Goal: Task Accomplishment & Management: Complete application form

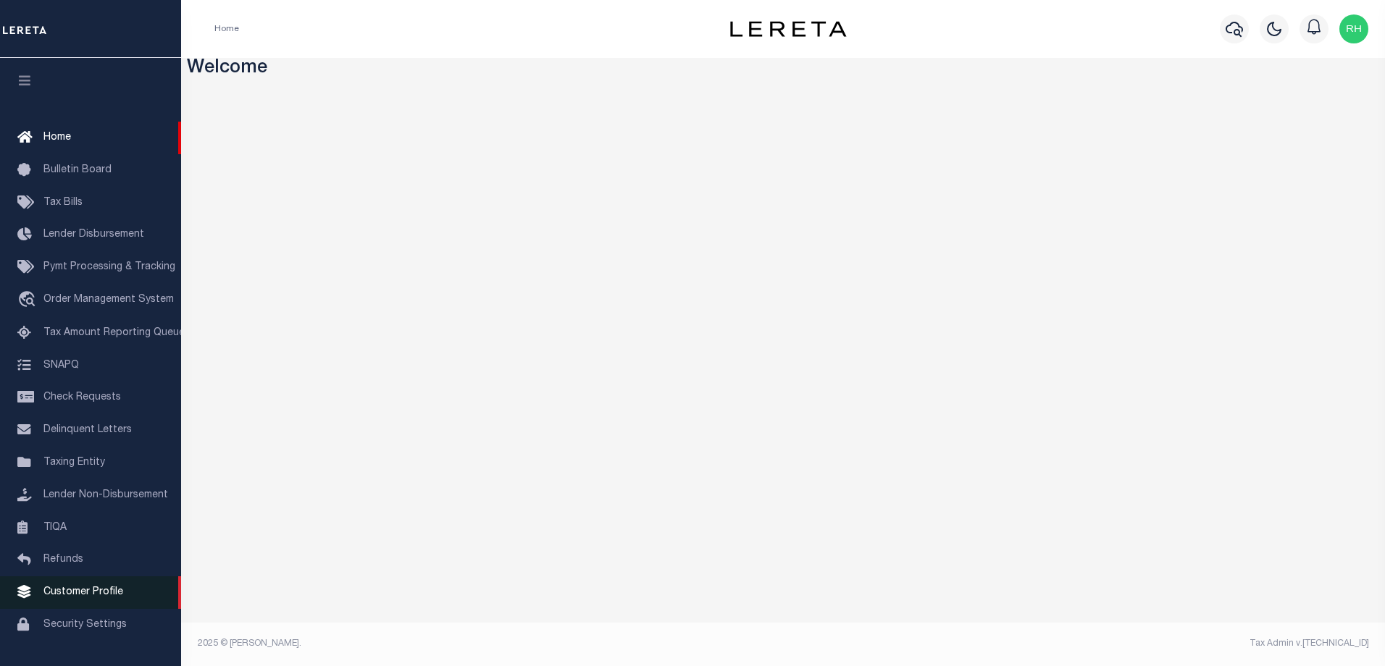
click at [70, 598] on span "Customer Profile" at bounding box center [83, 592] width 80 height 10
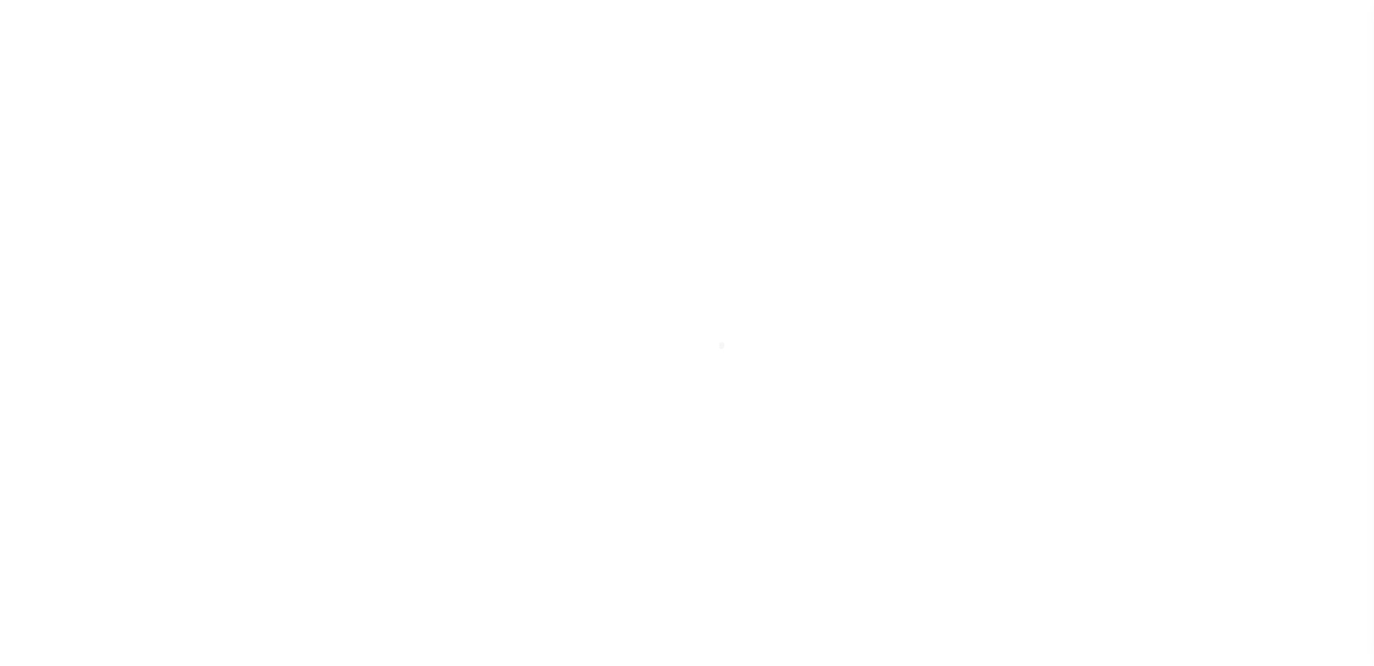
scroll to position [39, 0]
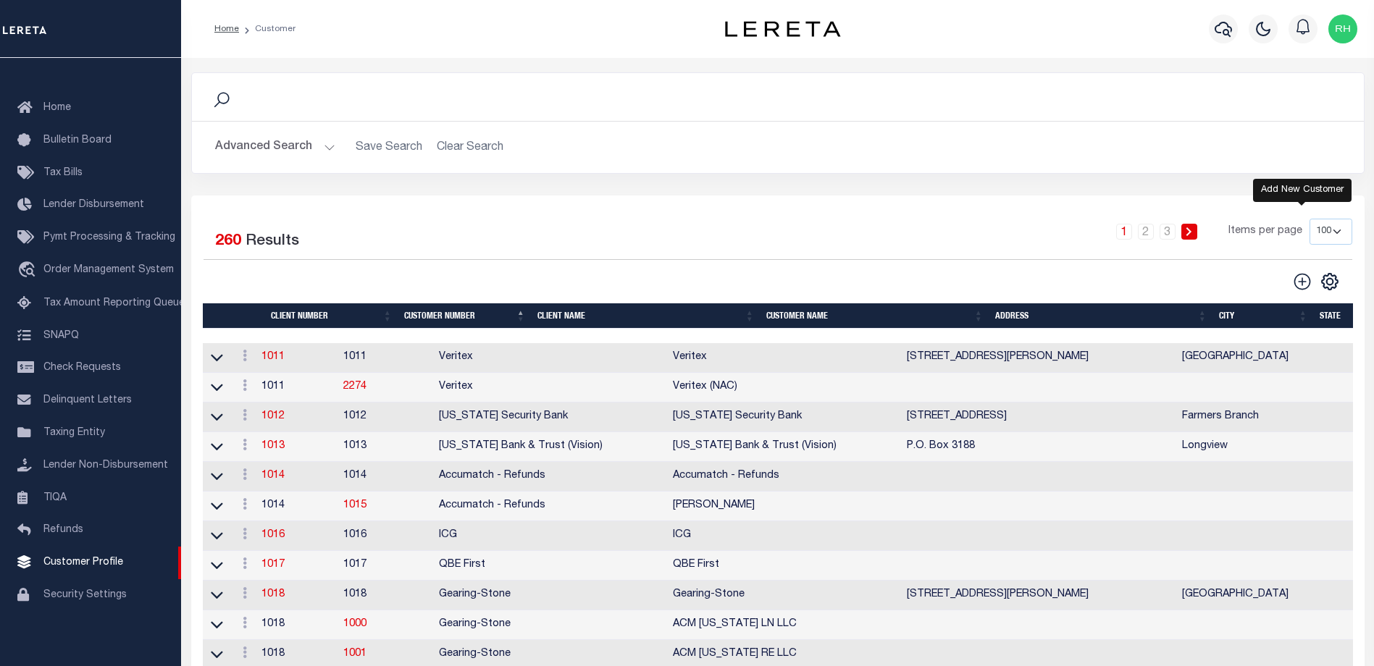
click at [1298, 282] on icon at bounding box center [1302, 281] width 19 height 19
type input "0"
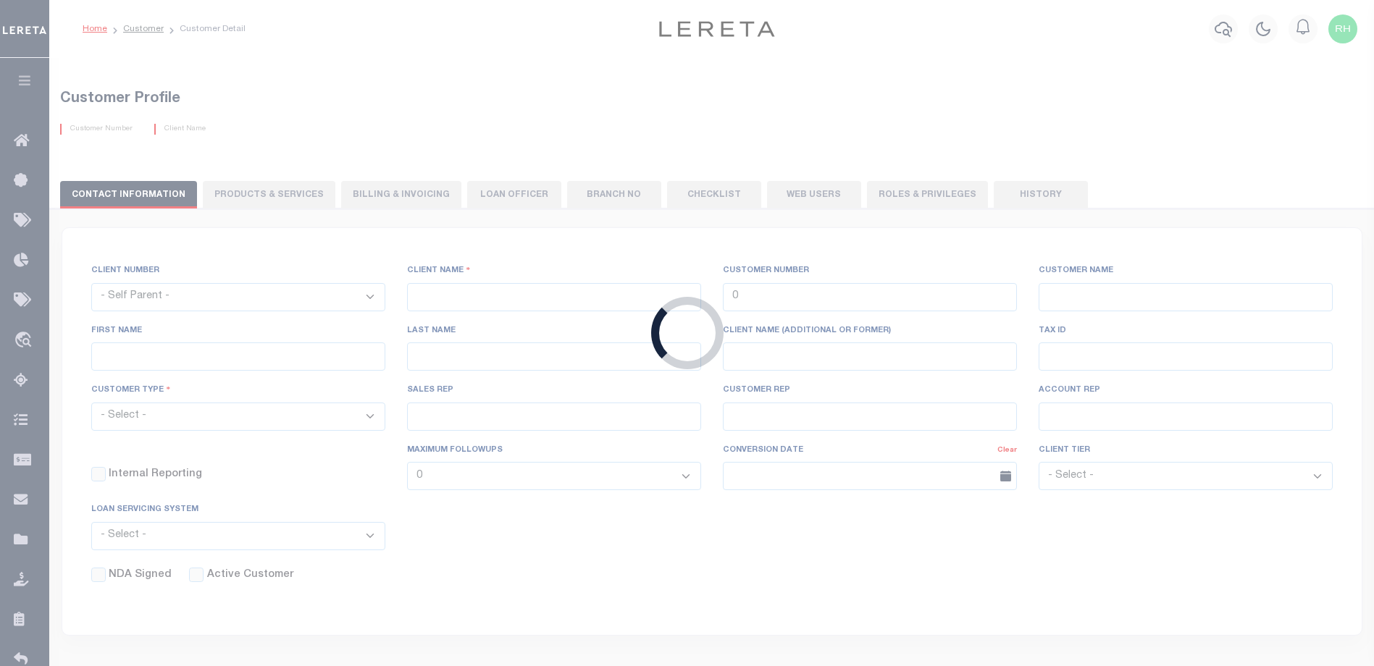
checkbox input "false"
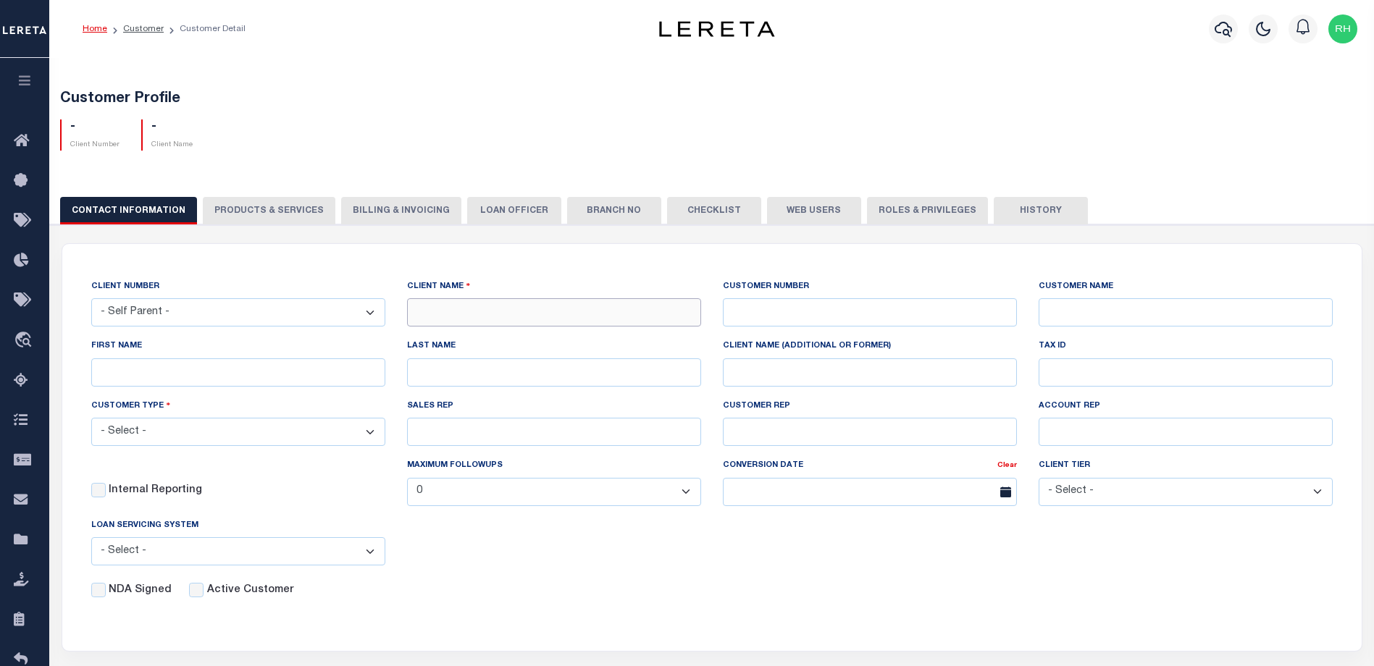
click at [454, 314] on input "text" at bounding box center [554, 312] width 294 height 28
type input "Dakota Business Lending"
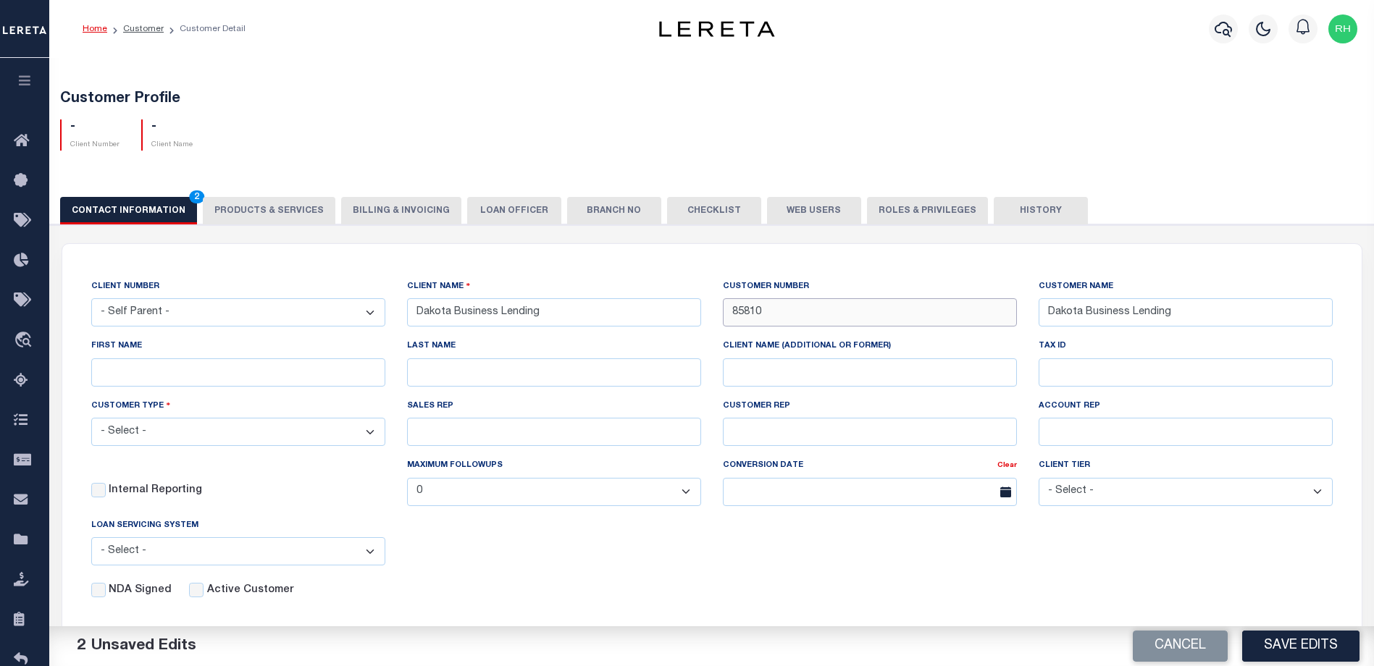
type input "85810"
click at [268, 370] on input "FIRST NAME" at bounding box center [238, 373] width 294 height 28
type input "[PERSON_NAME]"
click at [342, 430] on select "- Select - Residential Commercial Mixed Portfolio" at bounding box center [238, 432] width 294 height 28
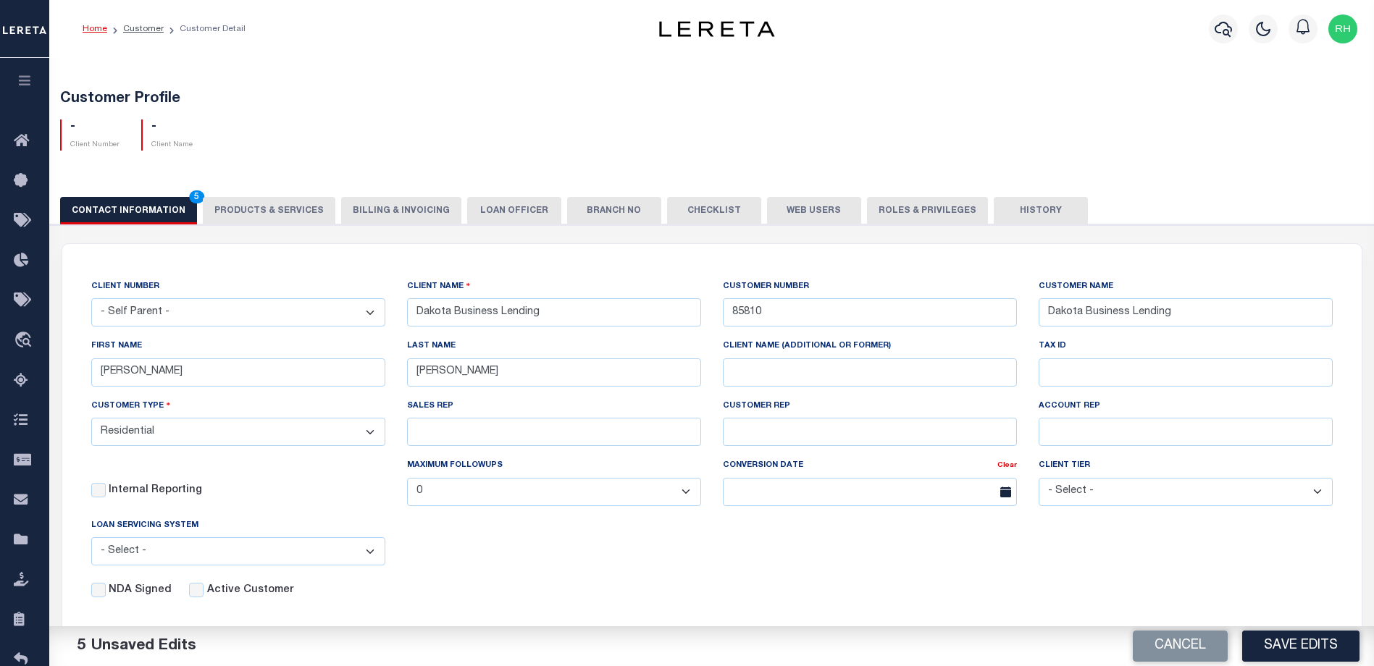
click at [91, 420] on select "- Select - Residential Commercial Mixed Portfolio" at bounding box center [238, 432] width 294 height 28
click at [333, 430] on select "- Select - Residential Commercial Mixed Portfolio" at bounding box center [238, 432] width 294 height 28
select select "Commercial"
click at [91, 420] on select "- Select - Residential Commercial Mixed Portfolio" at bounding box center [238, 432] width 294 height 28
click at [750, 379] on input "Client Name (additional or former)" at bounding box center [870, 373] width 294 height 28
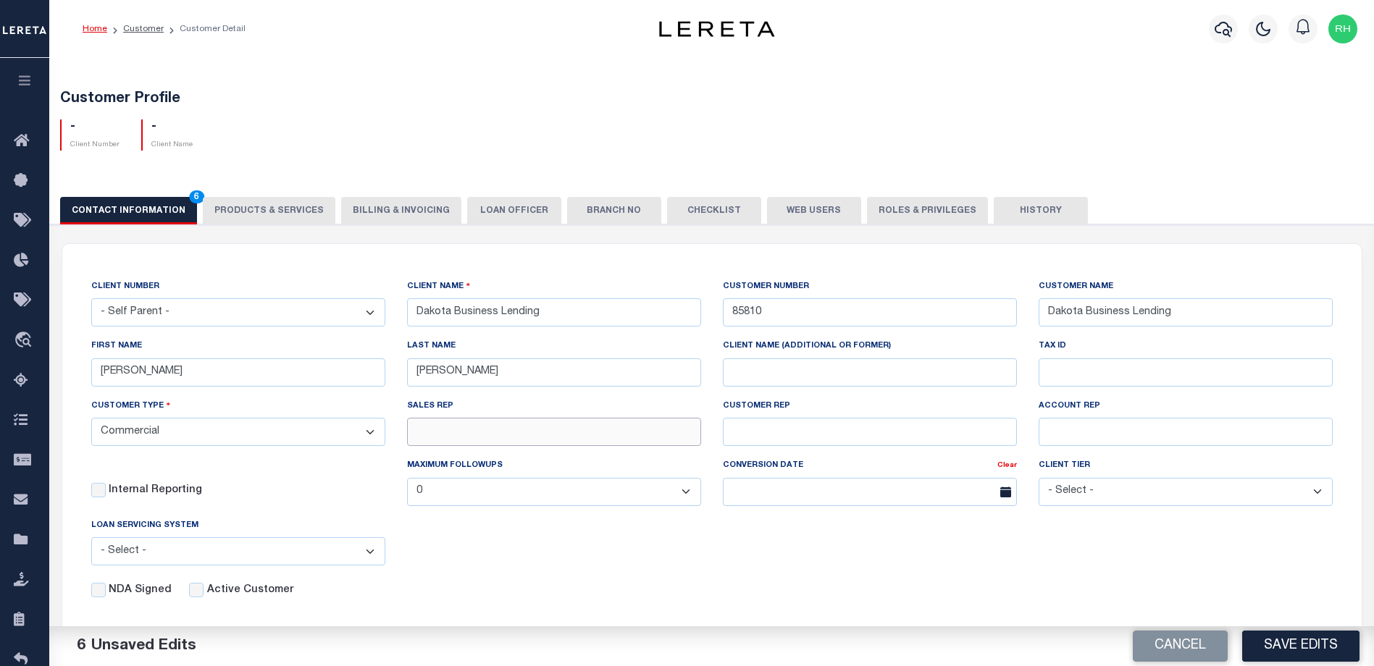
click at [585, 432] on input "SALES REP" at bounding box center [554, 432] width 294 height 28
paste input "[PERSON_NAME]"
type input "[PERSON_NAME]"
click at [816, 432] on input "CUSTOMER REP" at bounding box center [870, 432] width 294 height 28
type input "Customer Service"
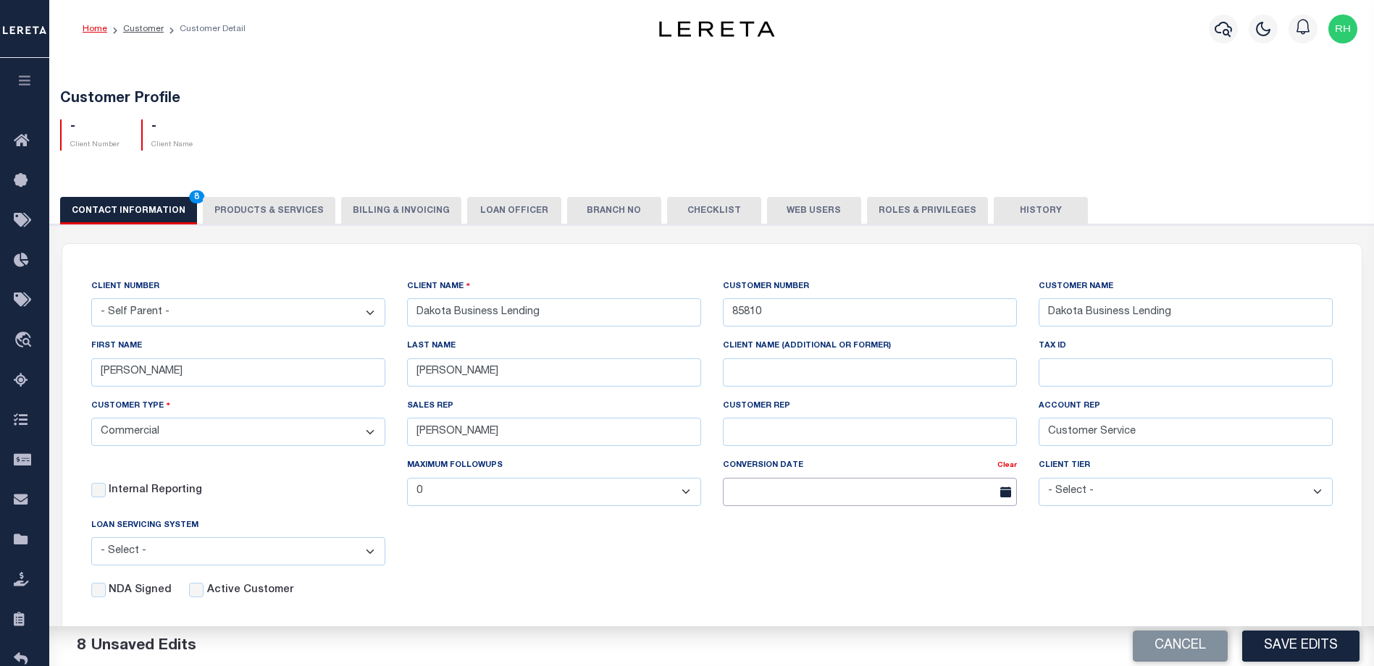
click at [805, 493] on input "text" at bounding box center [870, 492] width 294 height 28
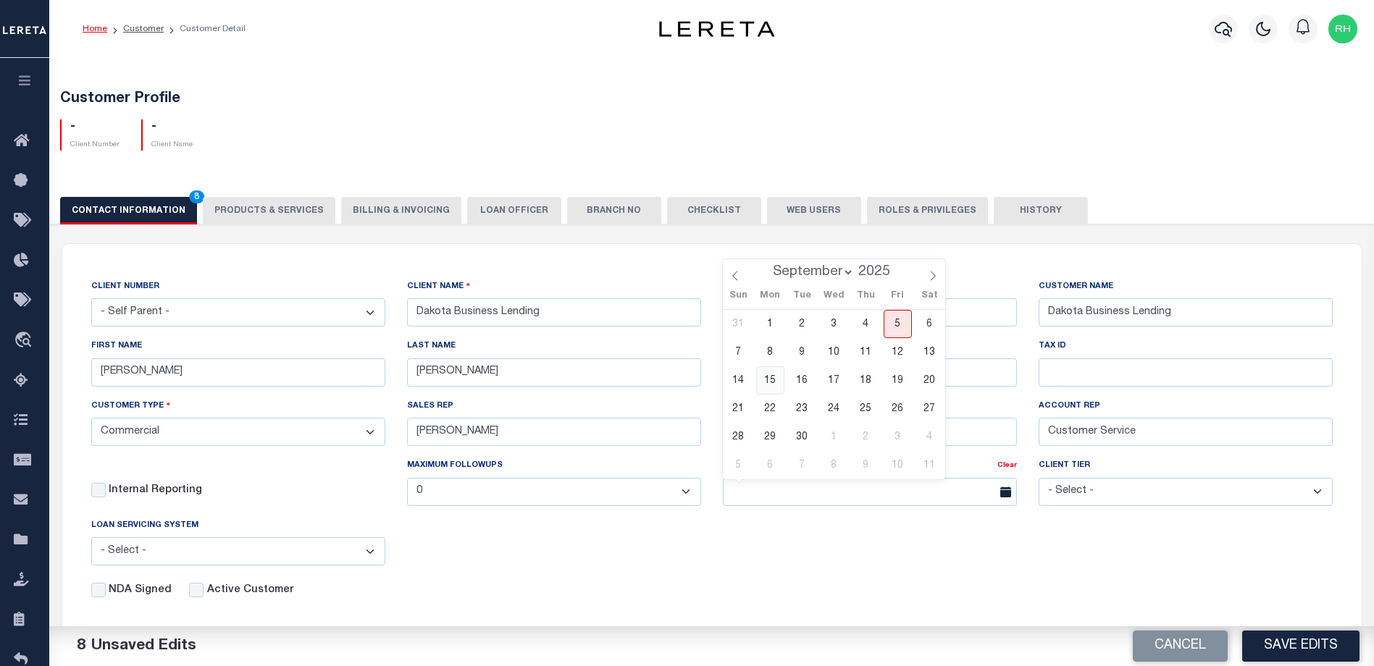
click at [776, 385] on span "15" at bounding box center [770, 381] width 28 height 28
type input "[DATE]"
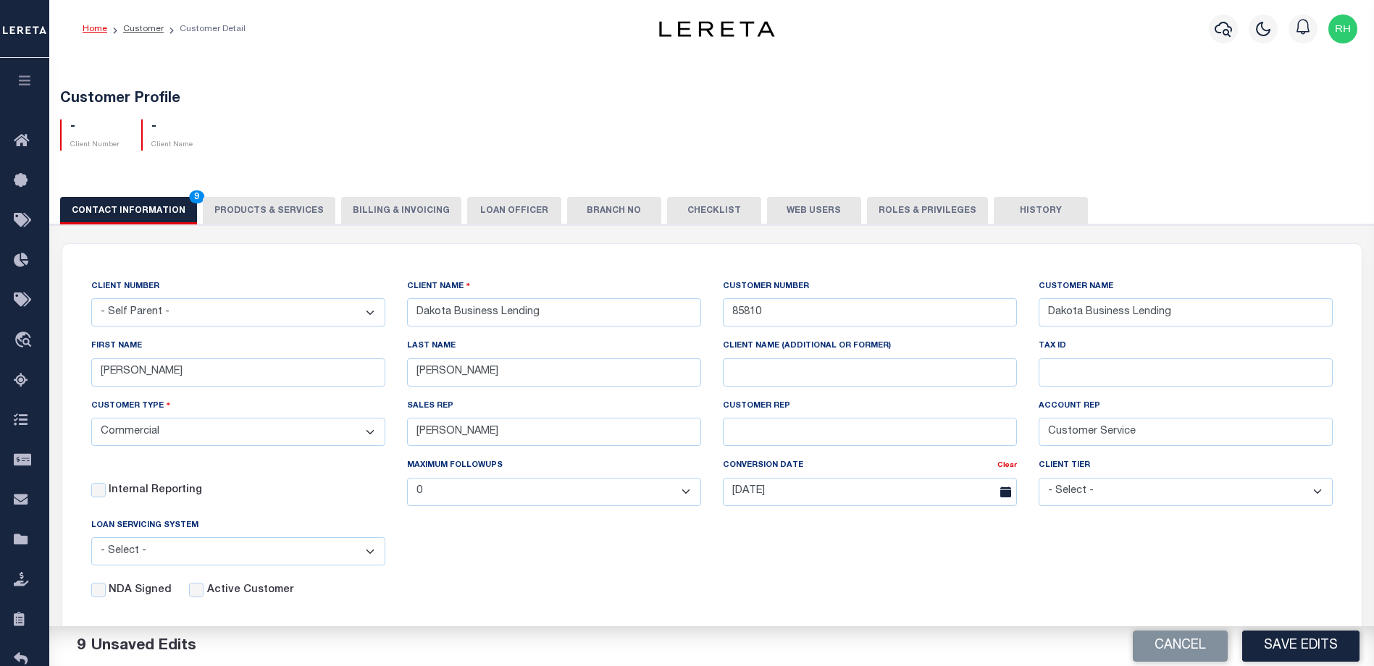
click at [1074, 491] on select "- Select - Tier 1 Tier 2 Tier 3 Tier 4 Top 100" at bounding box center [1186, 492] width 294 height 28
select select "Tier 3"
click at [1039, 480] on select "- Select - Tier 1 Tier 2 Tier 3 Tier 4 Top 100" at bounding box center [1186, 492] width 294 height 28
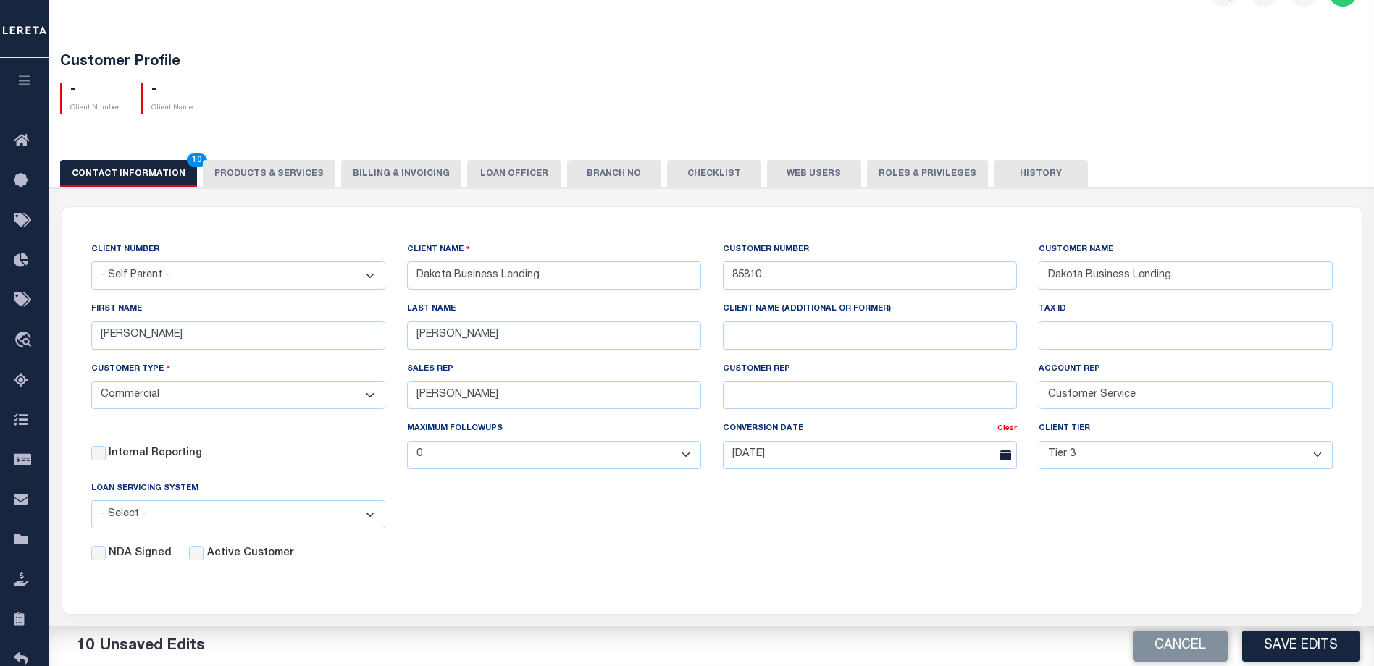
scroll to position [72, 0]
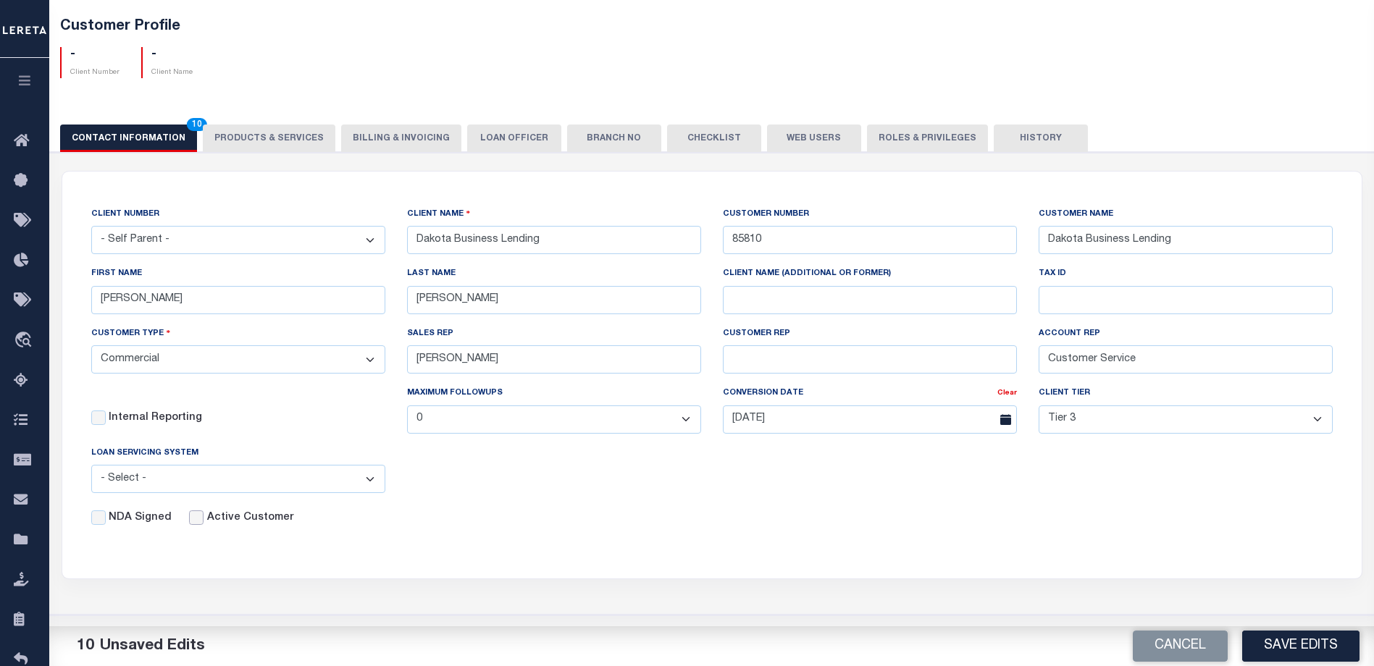
click at [193, 524] on input "Active Customer" at bounding box center [196, 518] width 14 height 14
checkbox input "true"
click at [1283, 641] on button "Save Edits" at bounding box center [1300, 646] width 117 height 31
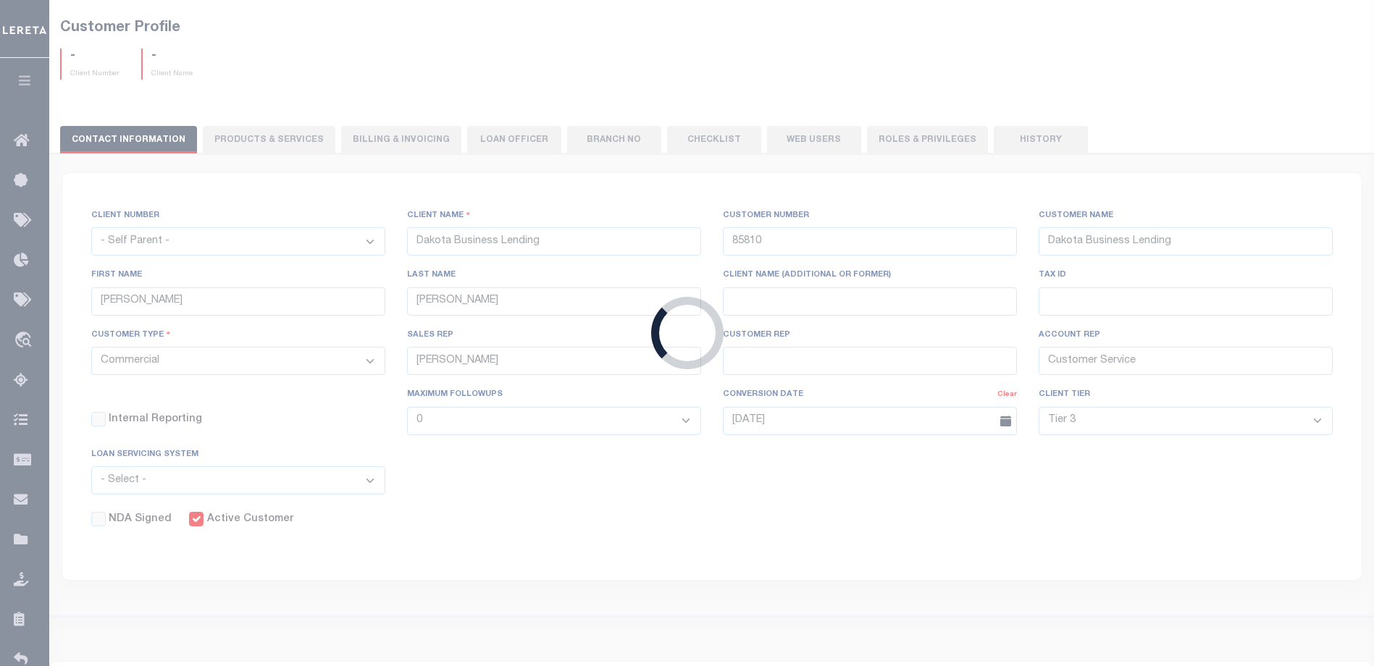
select select
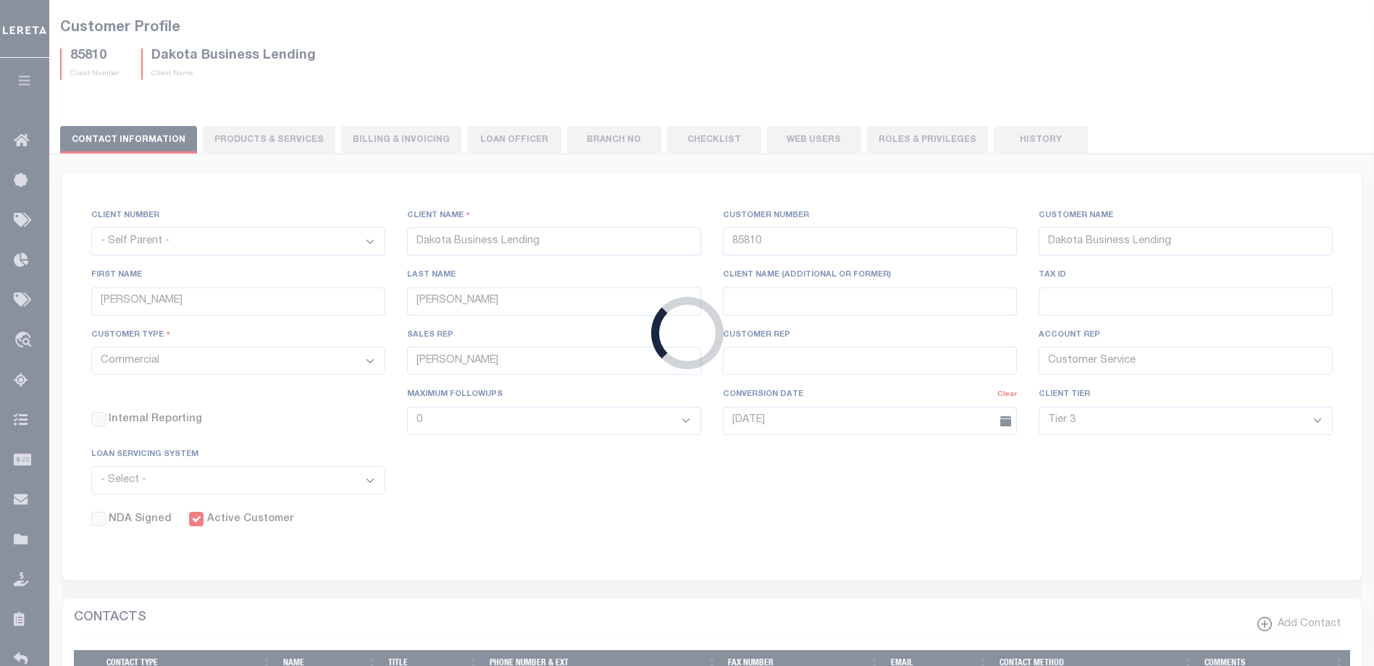
scroll to position [0, 0]
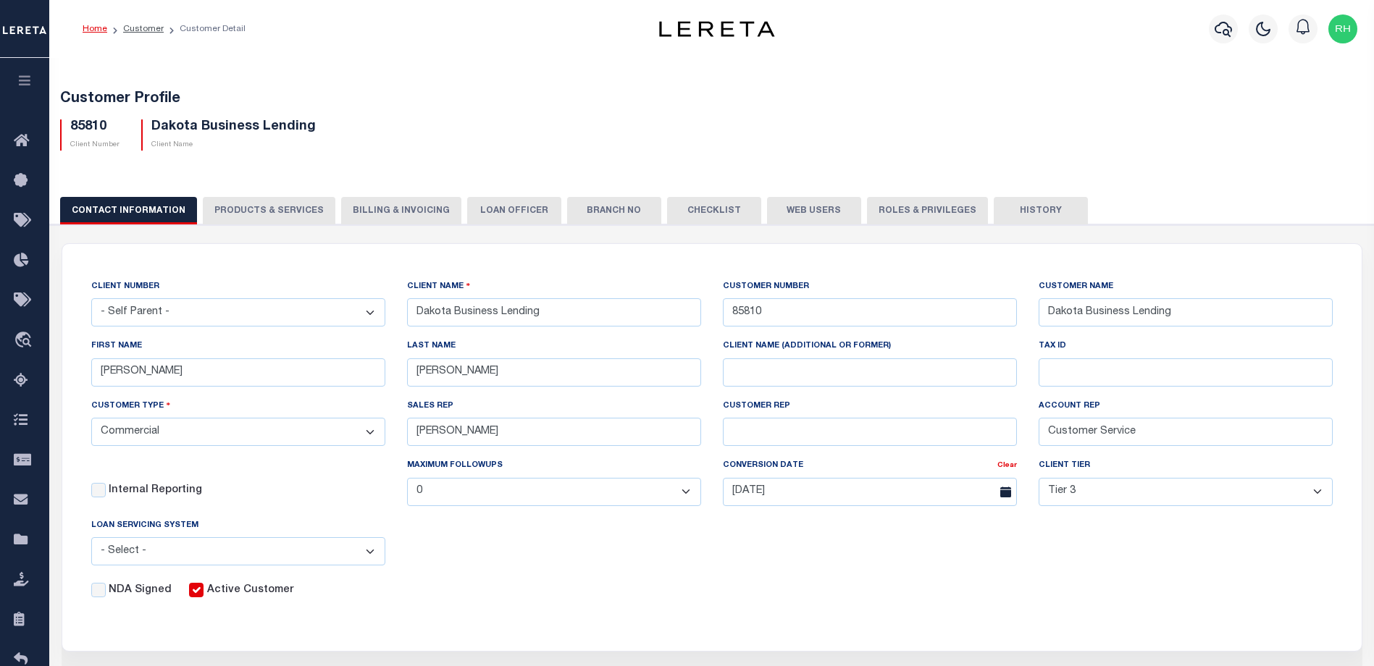
click at [278, 204] on button "PRODUCTS & SERVICES" at bounding box center [269, 211] width 133 height 28
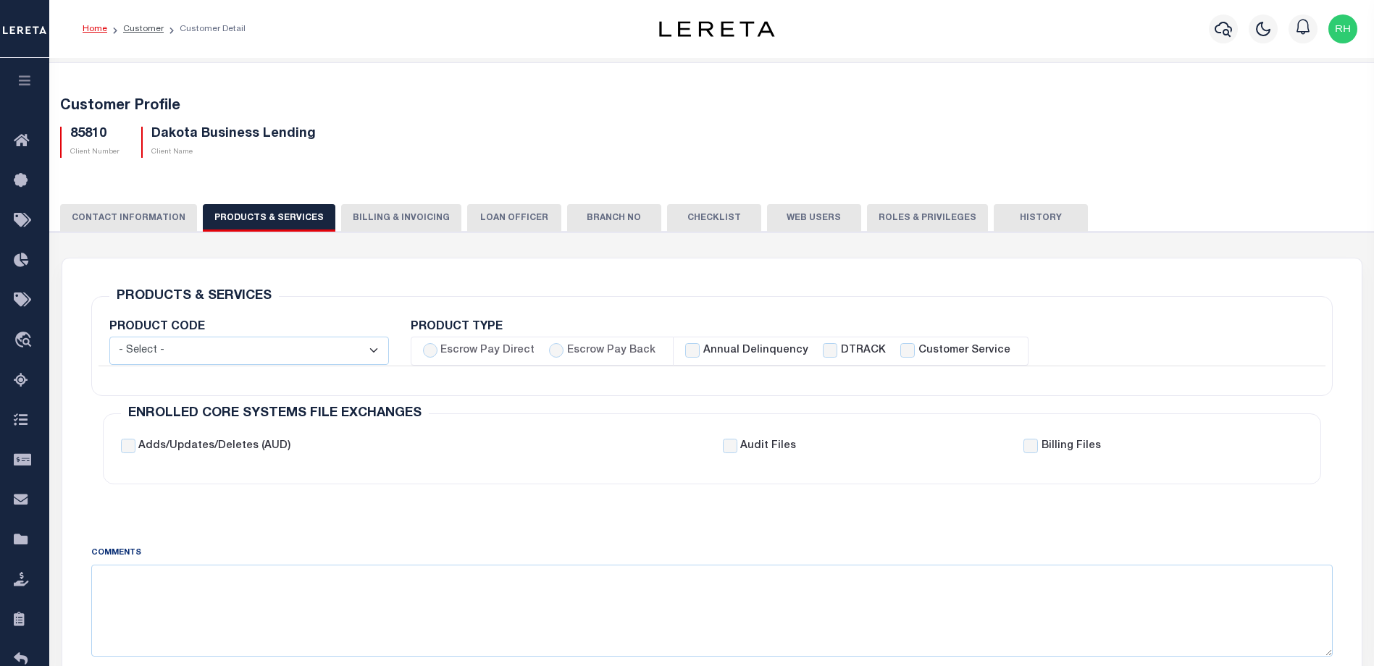
click at [378, 356] on select "- Select - Standard Tax (STX) Outsourcing (OS) Enhanced Tax (ETX) Tax Status Re…" at bounding box center [249, 351] width 280 height 28
select select "STX"
click at [109, 337] on select "- Select - Standard Tax (STX) Outsourcing (OS) Enhanced Tax (ETX) Tax Status Re…" at bounding box center [249, 351] width 280 height 28
checkbox input "true"
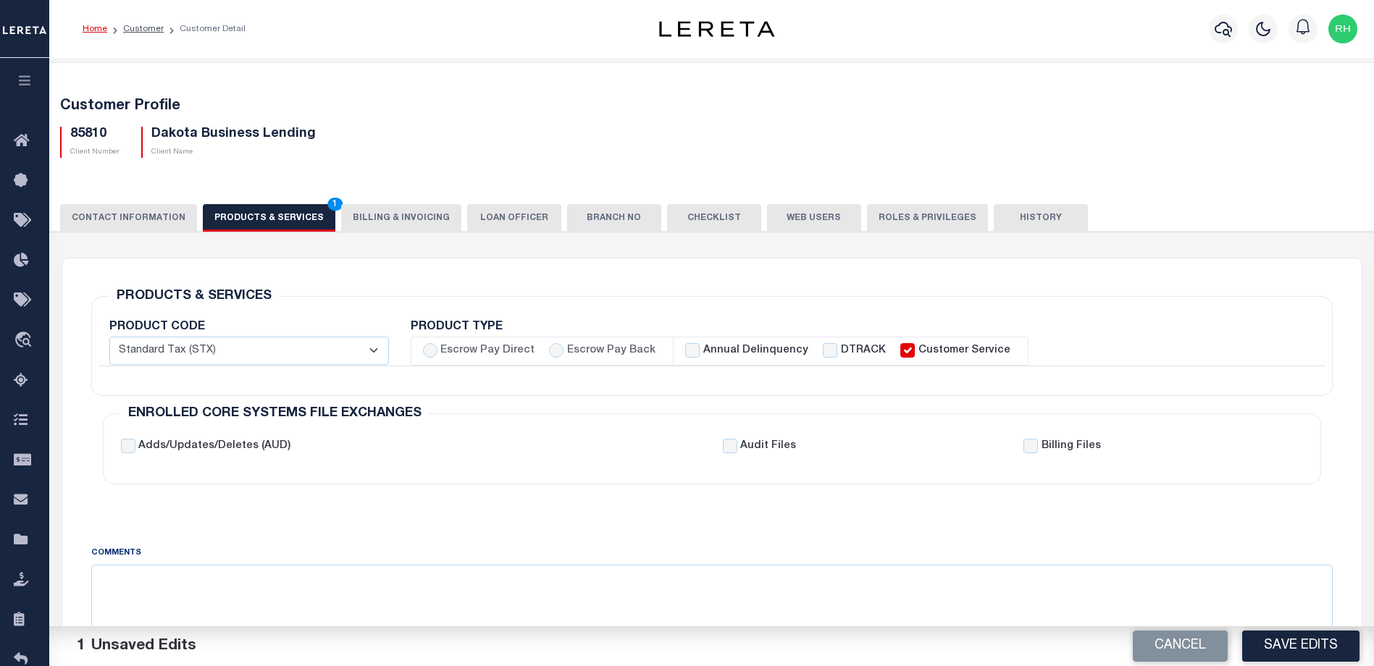
click at [492, 354] on label "Escrow Pay Direct" at bounding box center [487, 351] width 94 height 16
click at [438, 354] on input "Escrow Pay Direct" at bounding box center [430, 350] width 14 height 14
radio input "true"
checkbox input "true"
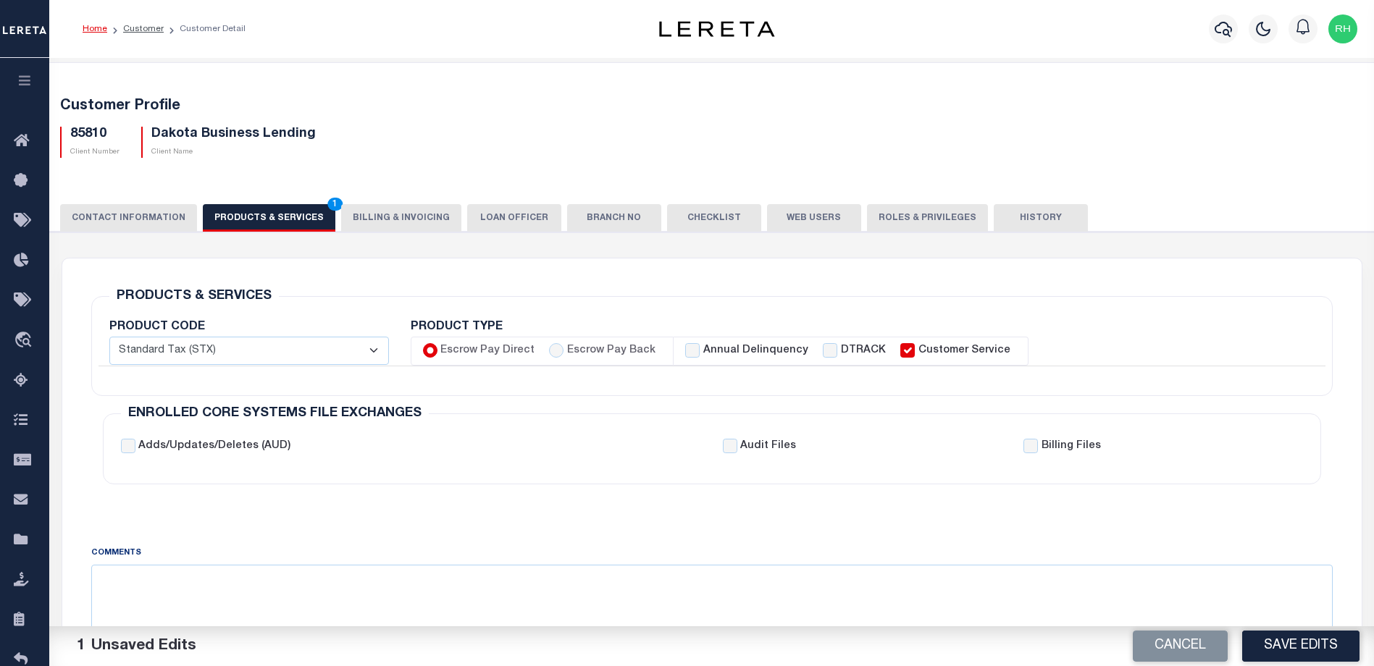
checkbox input "true"
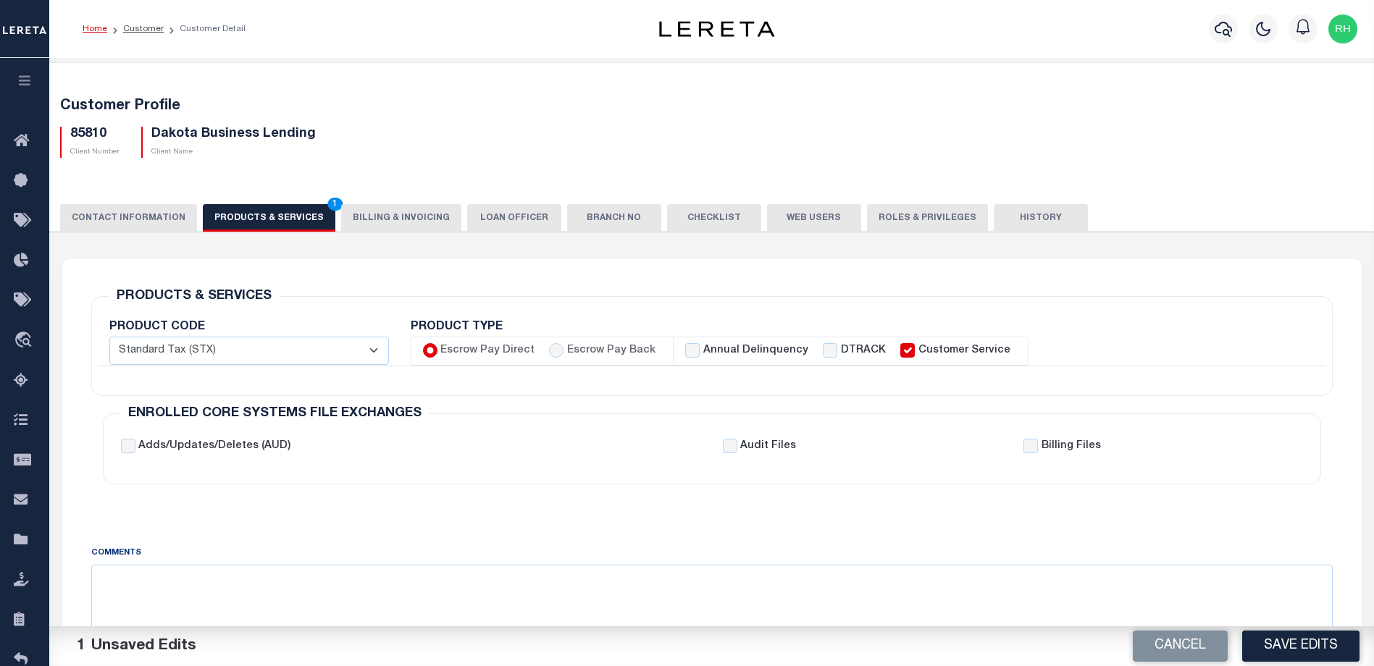
checkbox input "true"
checkbox input "false"
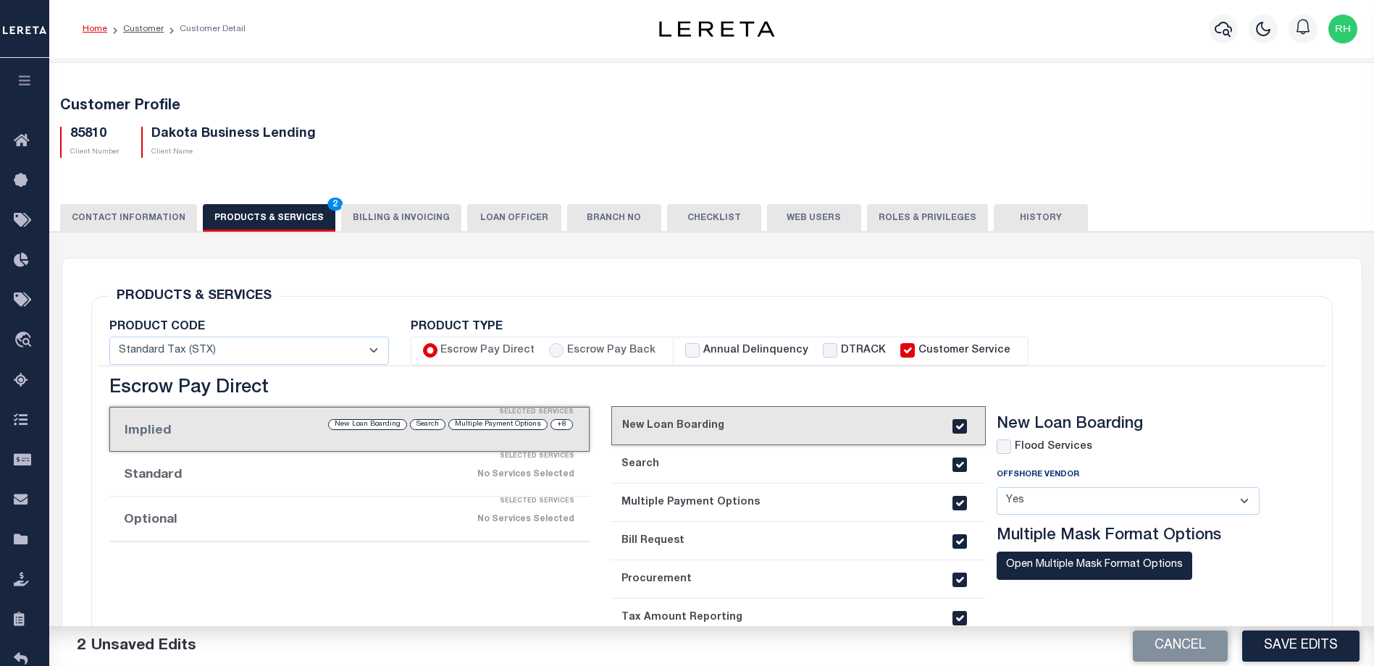
click at [693, 351] on div "Annual Delinquency" at bounding box center [746, 351] width 123 height 16
click at [685, 352] on input "Annual Delinquency" at bounding box center [692, 350] width 14 height 14
checkbox input "true"
checkbox input "false"
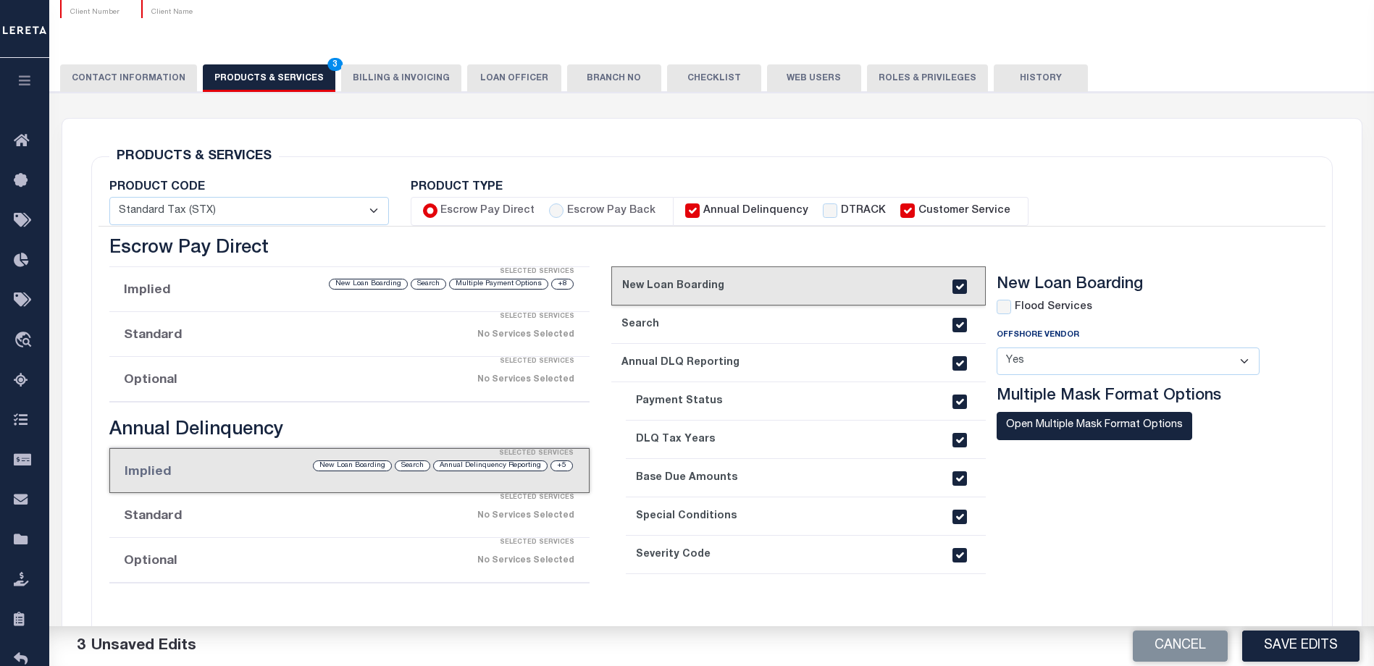
scroll to position [133, 0]
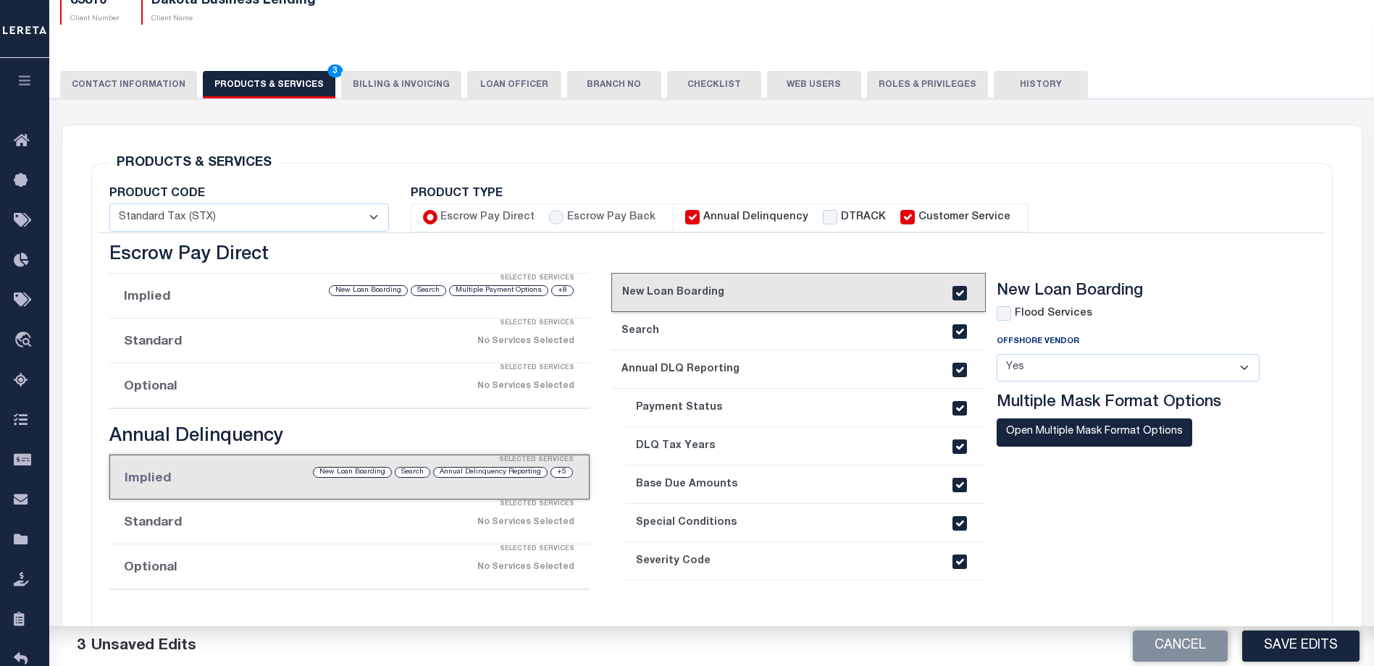
click at [170, 293] on li "Implied Selected Services +8 Multiple Payment Options Search New Loan Boarding" at bounding box center [349, 296] width 480 height 45
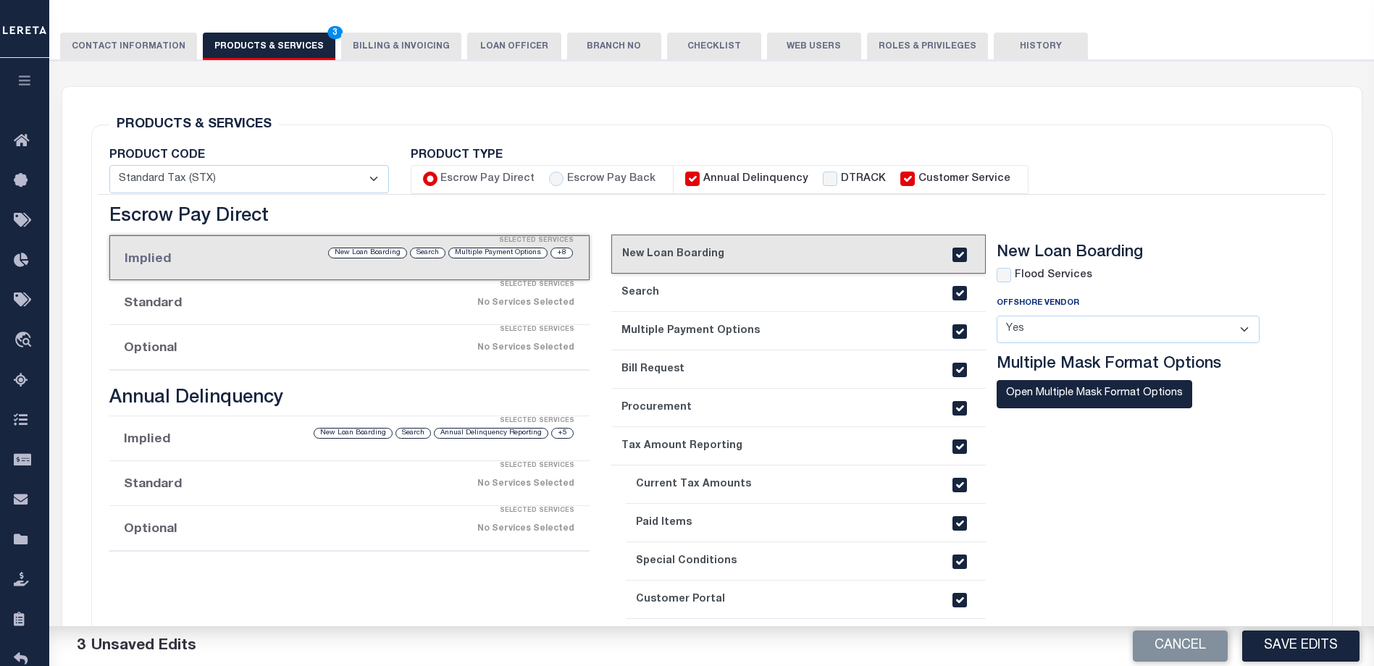
scroll to position [206, 0]
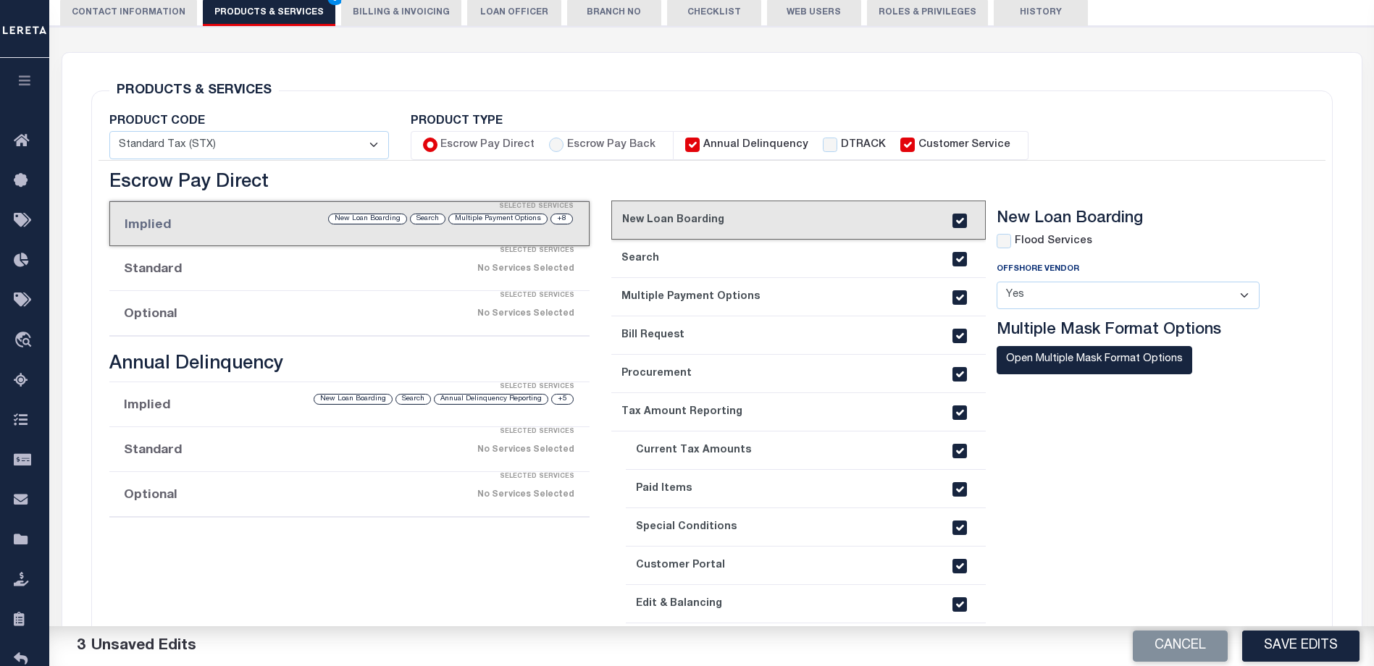
click at [644, 256] on link "2. Search" at bounding box center [798, 259] width 375 height 38
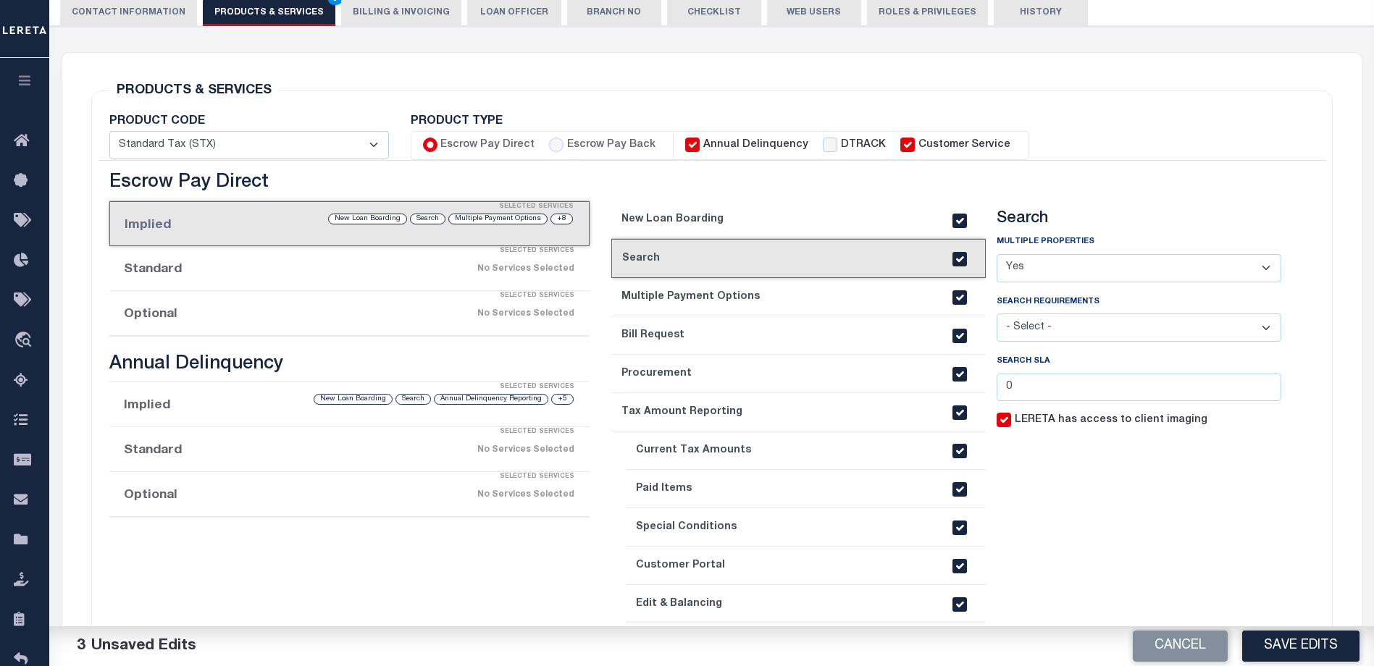
click at [671, 220] on link "1. New Loan Boarding" at bounding box center [798, 220] width 375 height 38
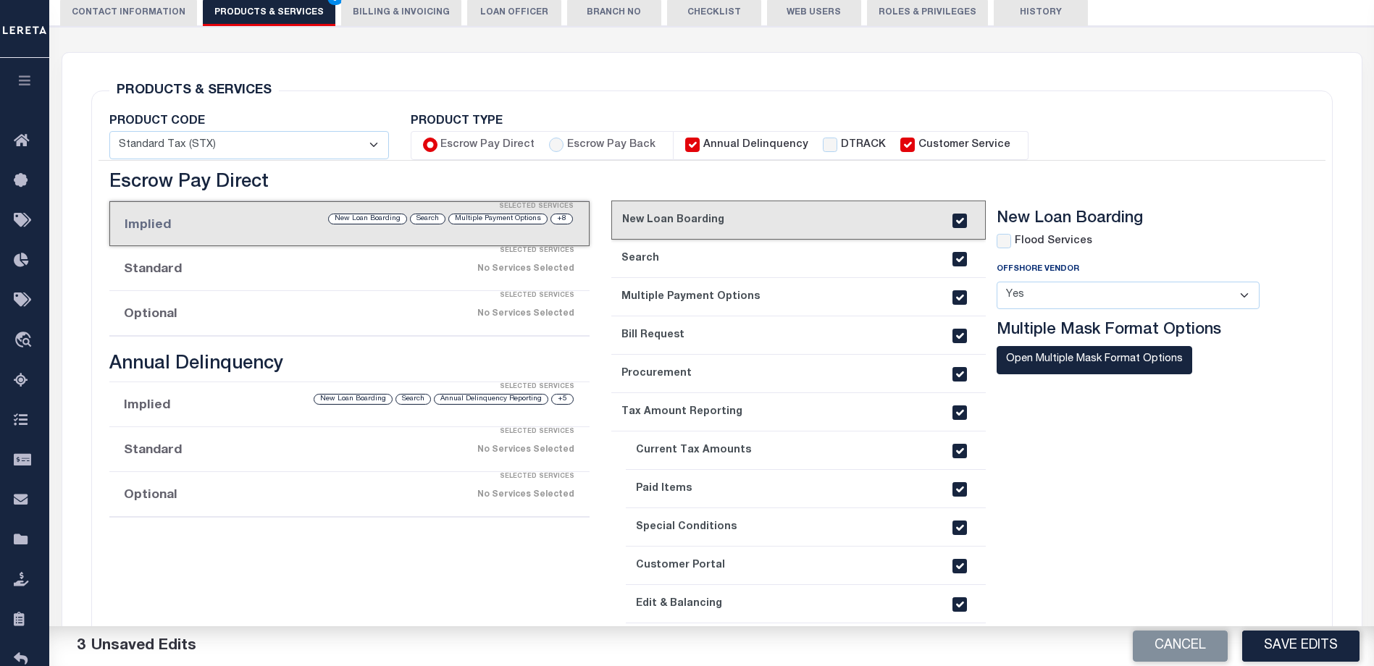
click at [674, 256] on link "2. Search" at bounding box center [798, 259] width 375 height 38
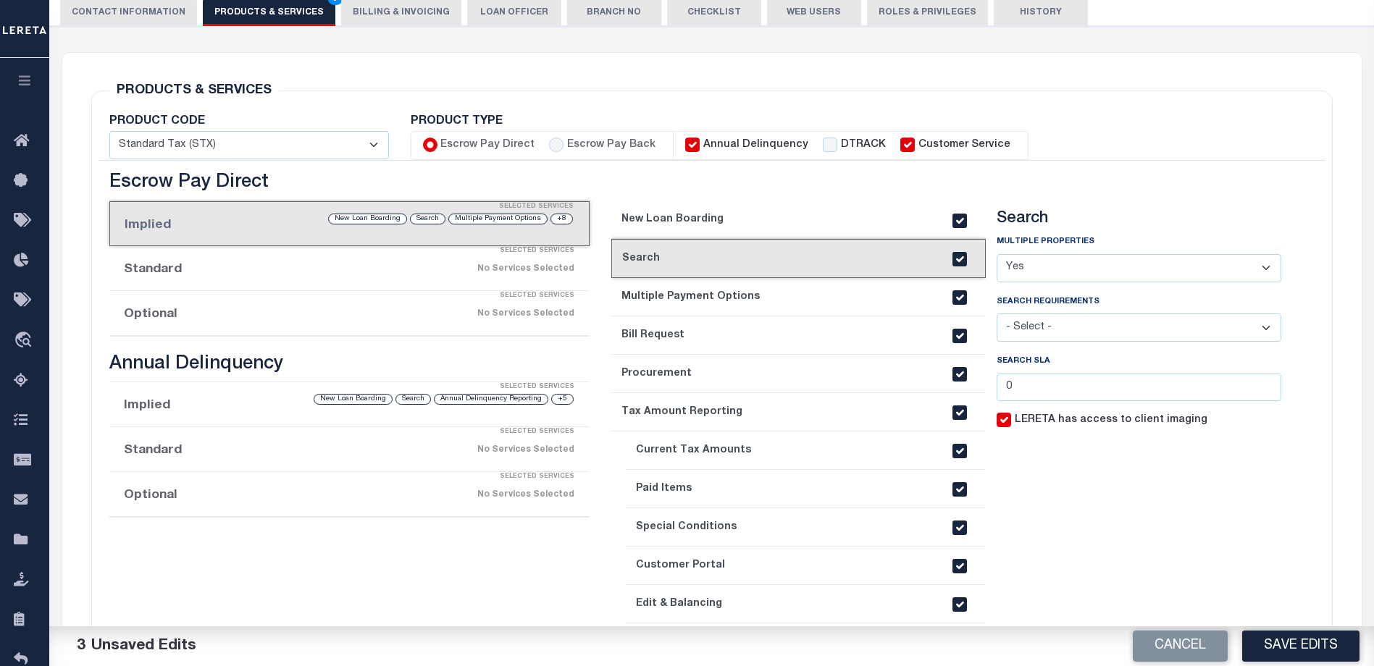
click at [1118, 330] on select "- Select - Client Approved APN Commercial Search by Legal Customer HLB - search…" at bounding box center [1139, 328] width 285 height 28
select select "C"
click at [997, 315] on select "- Select - Client Approved APN Commercial Search by Legal Customer HLB - search…" at bounding box center [1139, 328] width 285 height 28
click at [1005, 421] on input "LERETA has access to client imaging" at bounding box center [1004, 420] width 14 height 14
checkbox input "false"
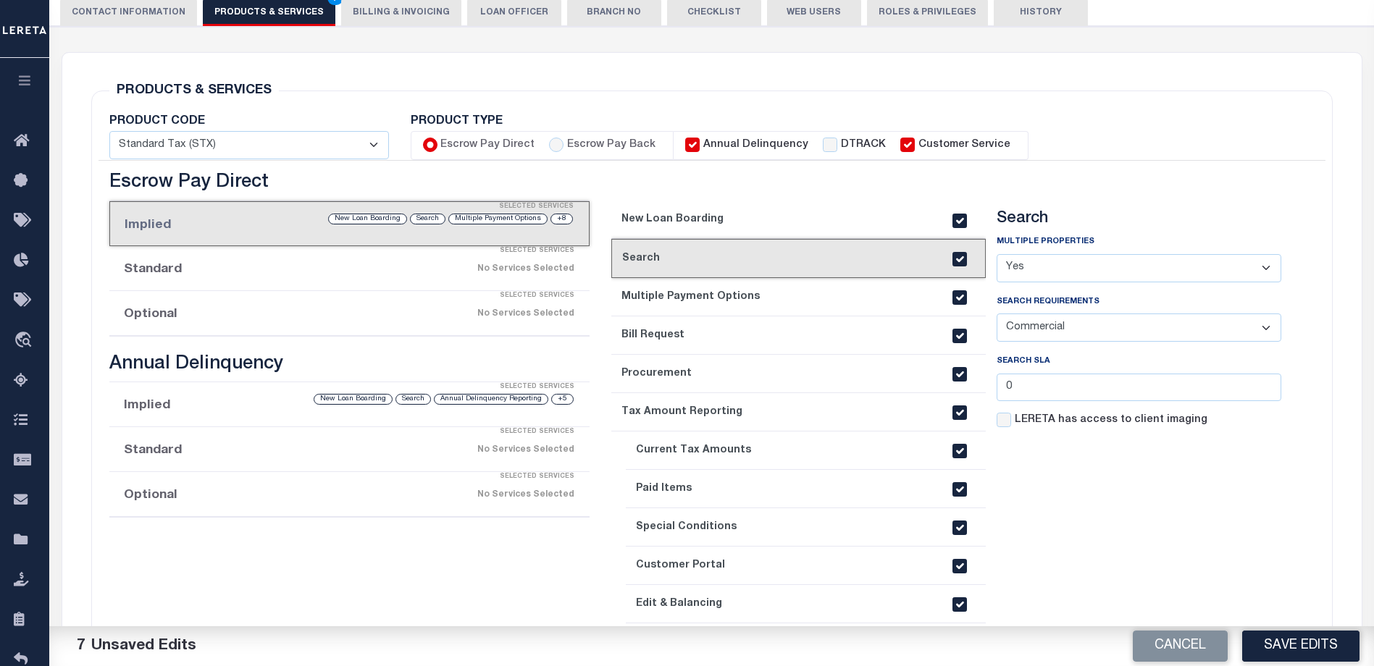
click at [756, 302] on link "3. Multiple Payment Options" at bounding box center [798, 297] width 375 height 38
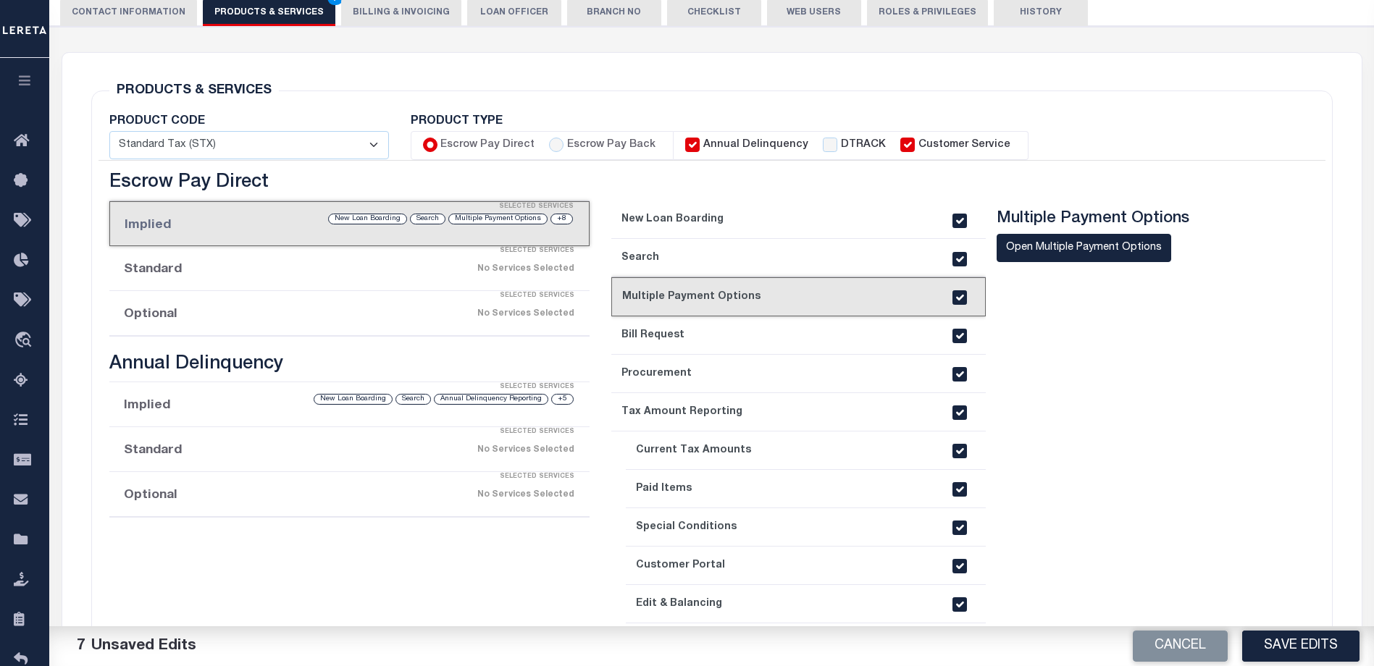
click at [753, 335] on link "4. Bill Request" at bounding box center [798, 336] width 375 height 38
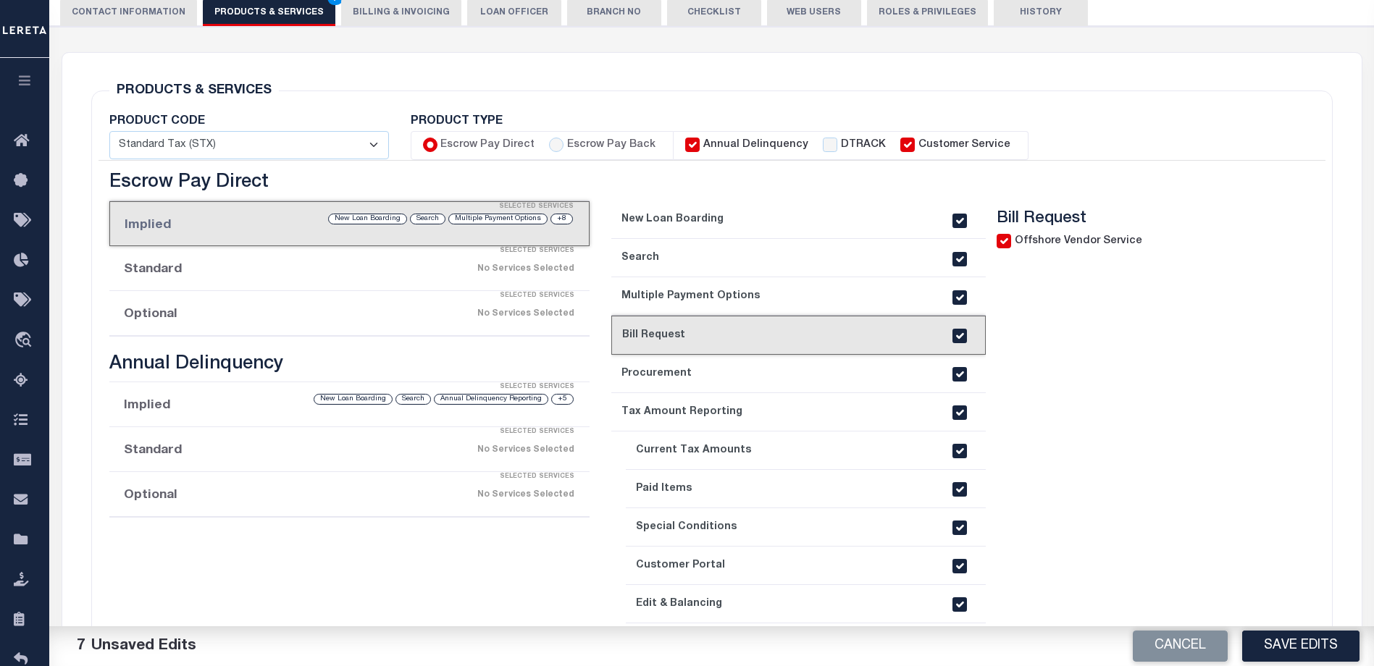
click at [752, 368] on link "5. Procurement" at bounding box center [798, 374] width 375 height 38
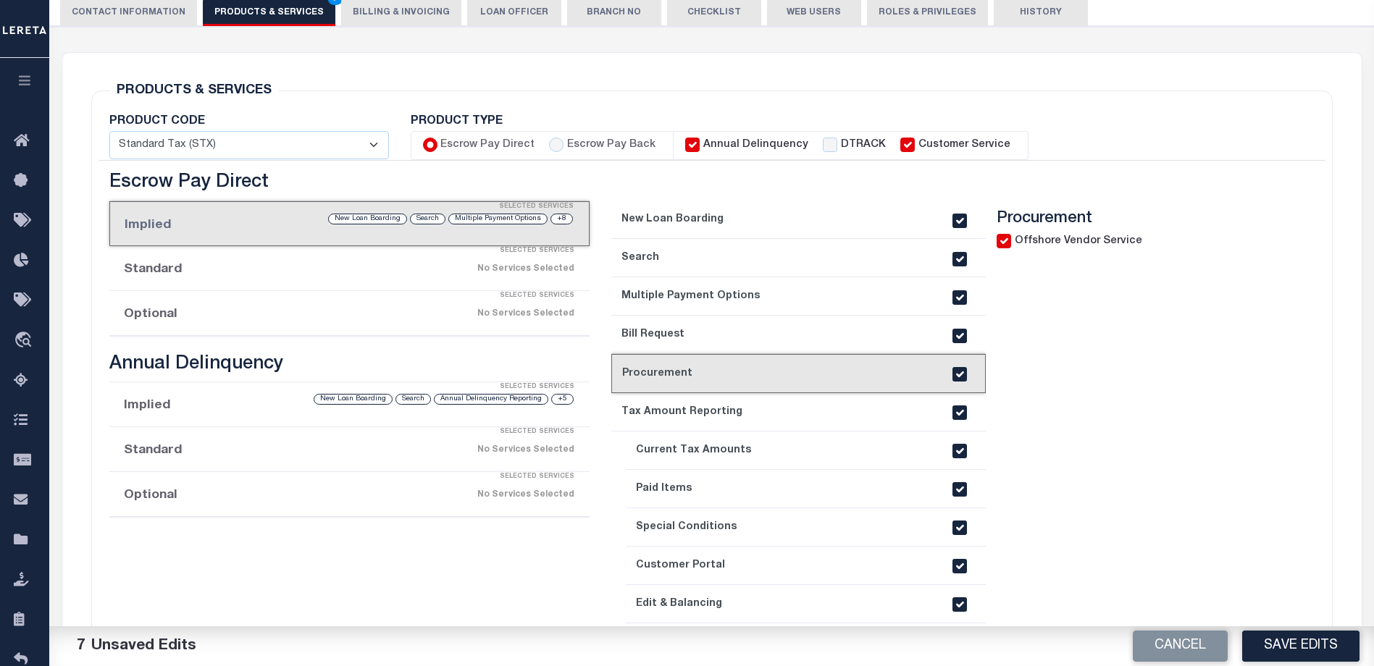
click at [751, 405] on link "6. Tax Amount Reporting" at bounding box center [798, 412] width 375 height 38
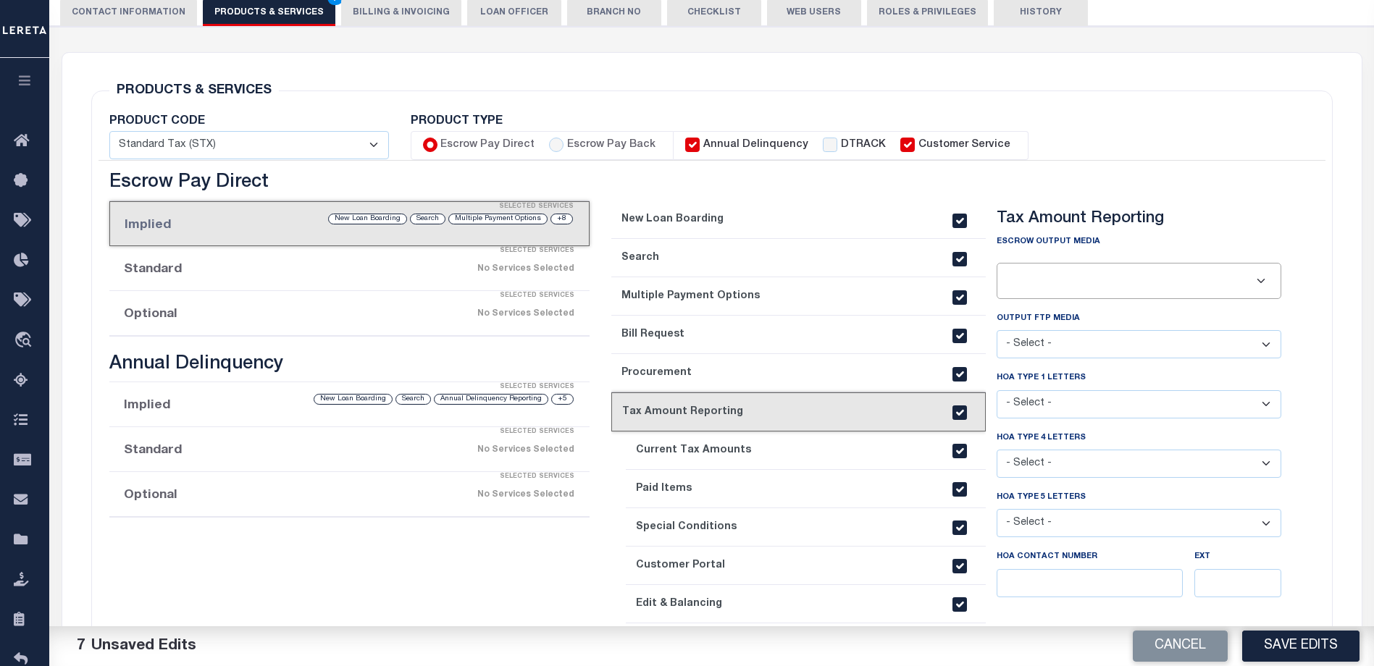
click at [778, 448] on link "7. Current Tax Amounts" at bounding box center [806, 451] width 360 height 38
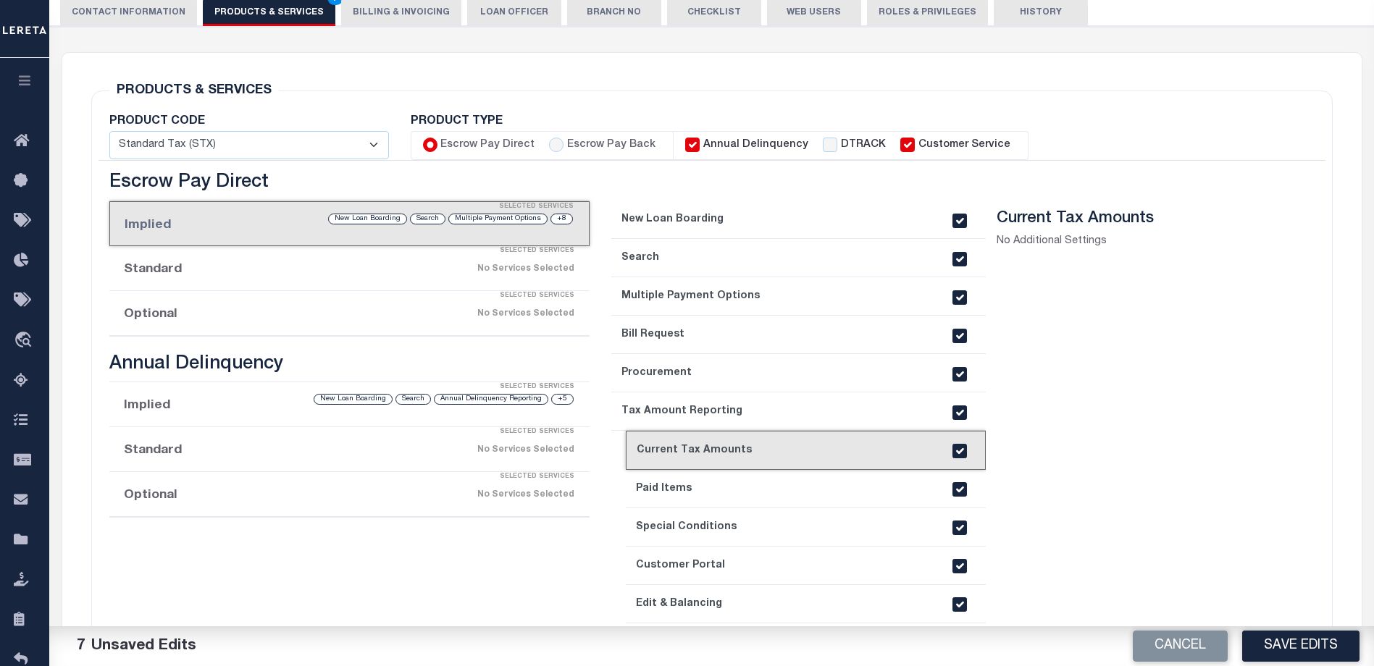
click at [776, 488] on link "8. Paid Items" at bounding box center [806, 489] width 360 height 38
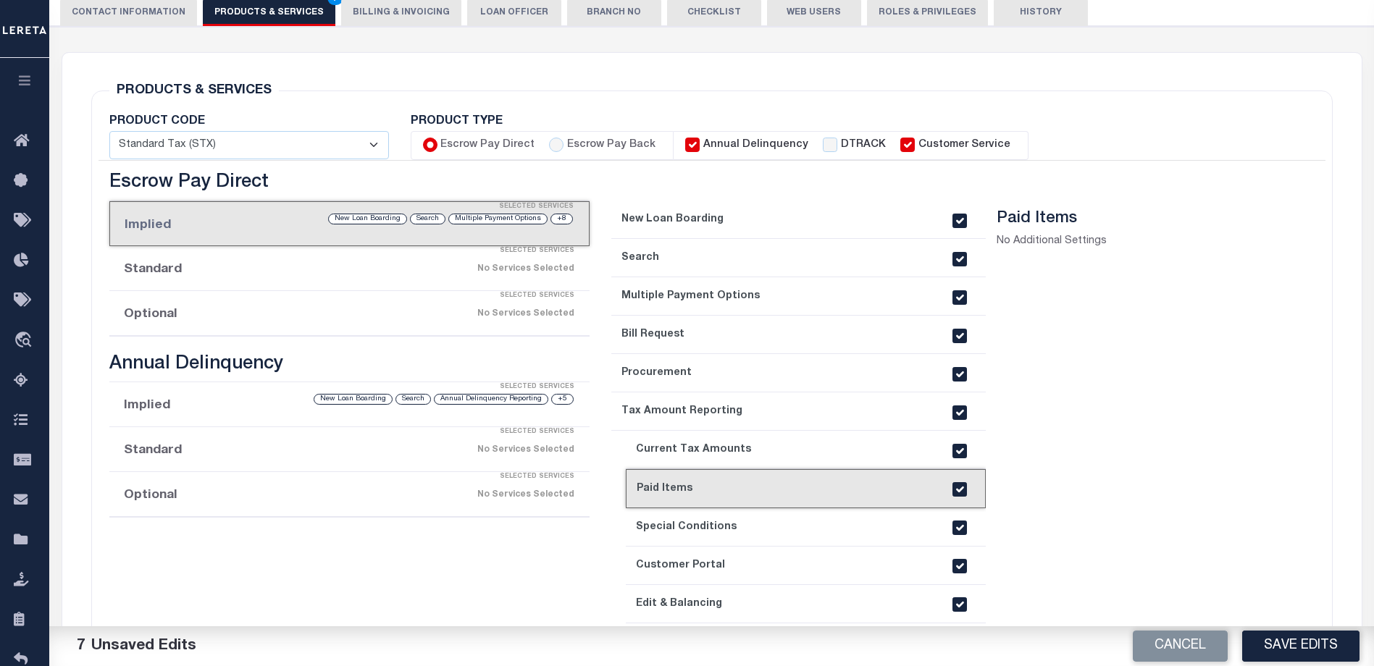
click at [773, 527] on link "9. Special Conditions" at bounding box center [806, 528] width 360 height 38
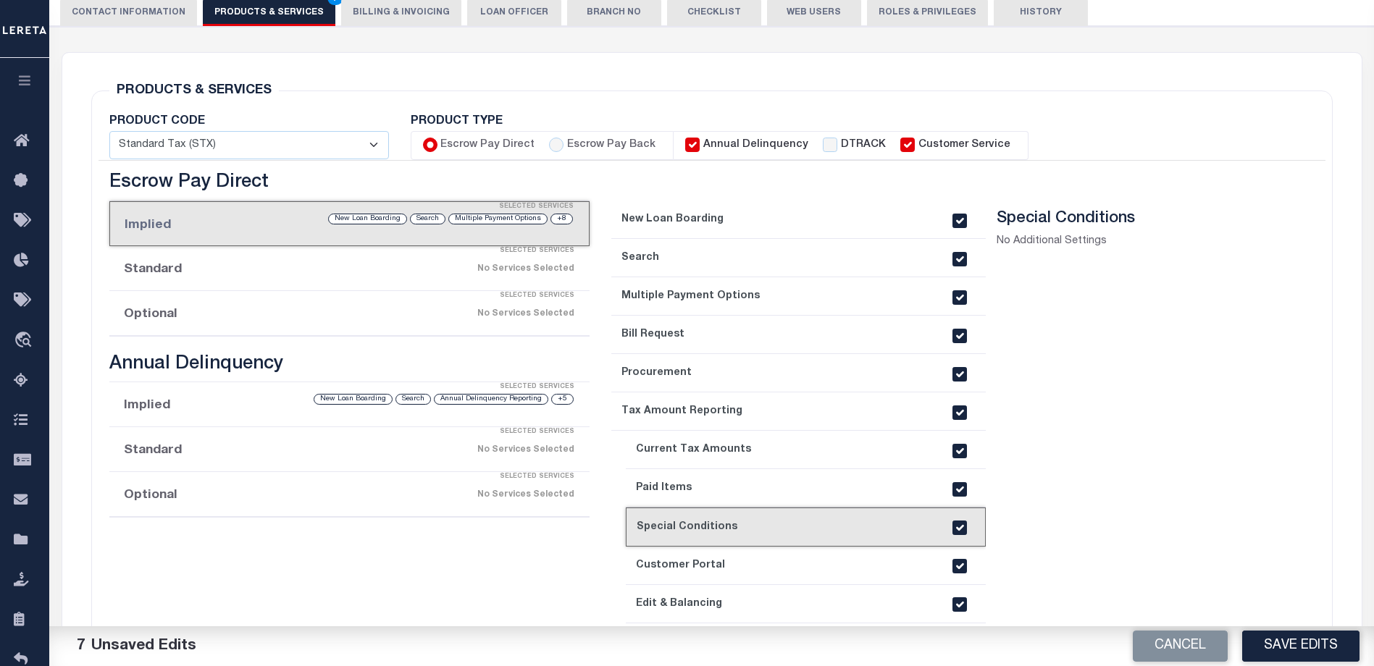
click at [770, 562] on link "10. Customer Portal" at bounding box center [806, 566] width 360 height 38
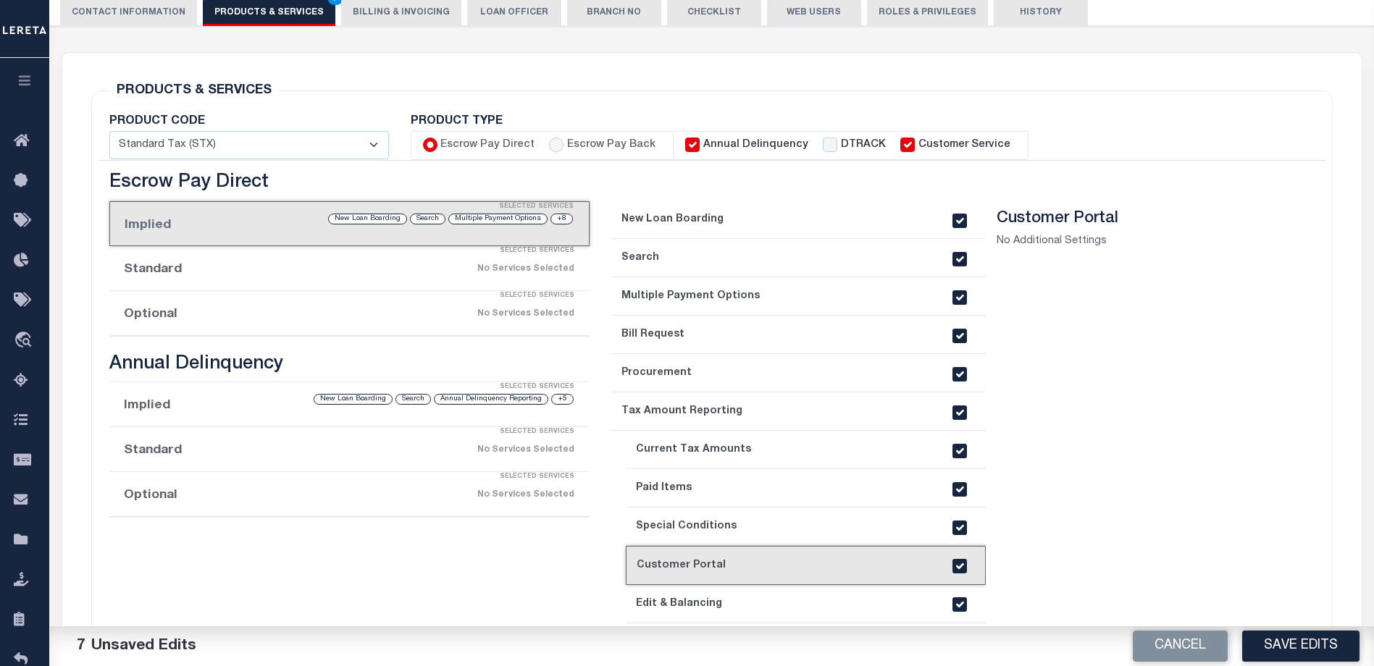
click at [764, 598] on link "11. Edit & Balancing" at bounding box center [806, 604] width 360 height 38
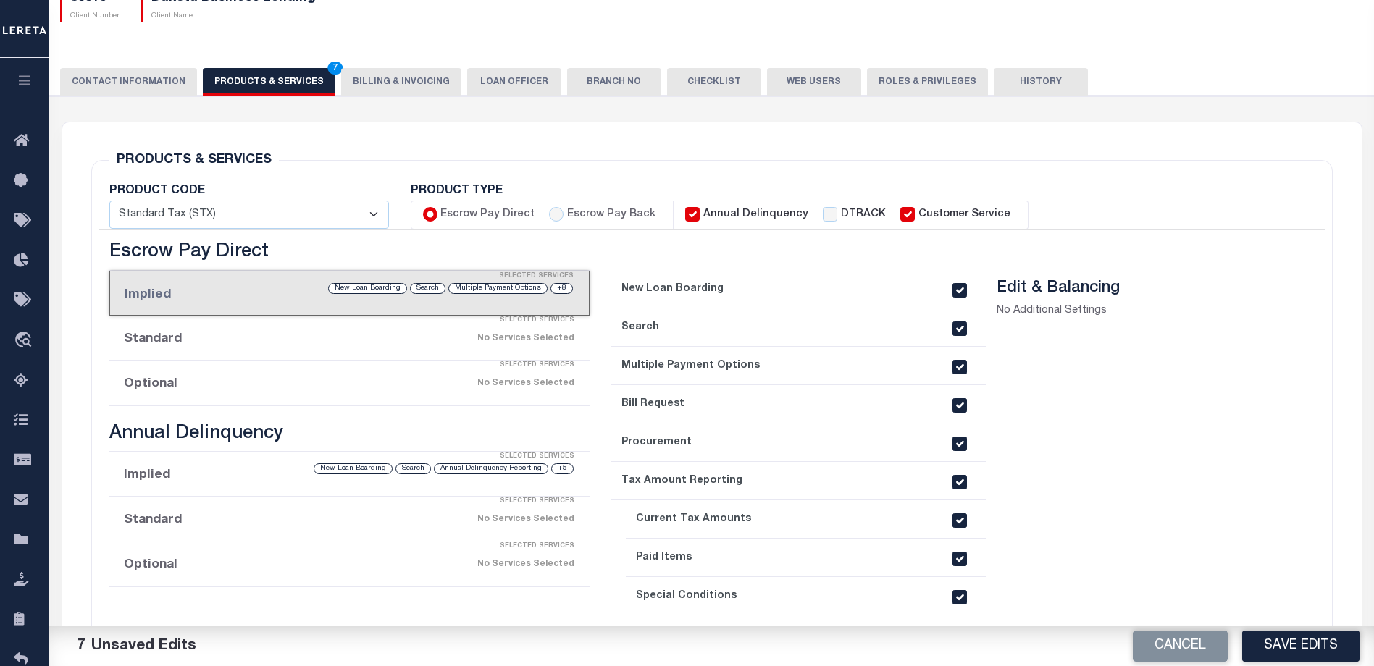
scroll to position [133, 0]
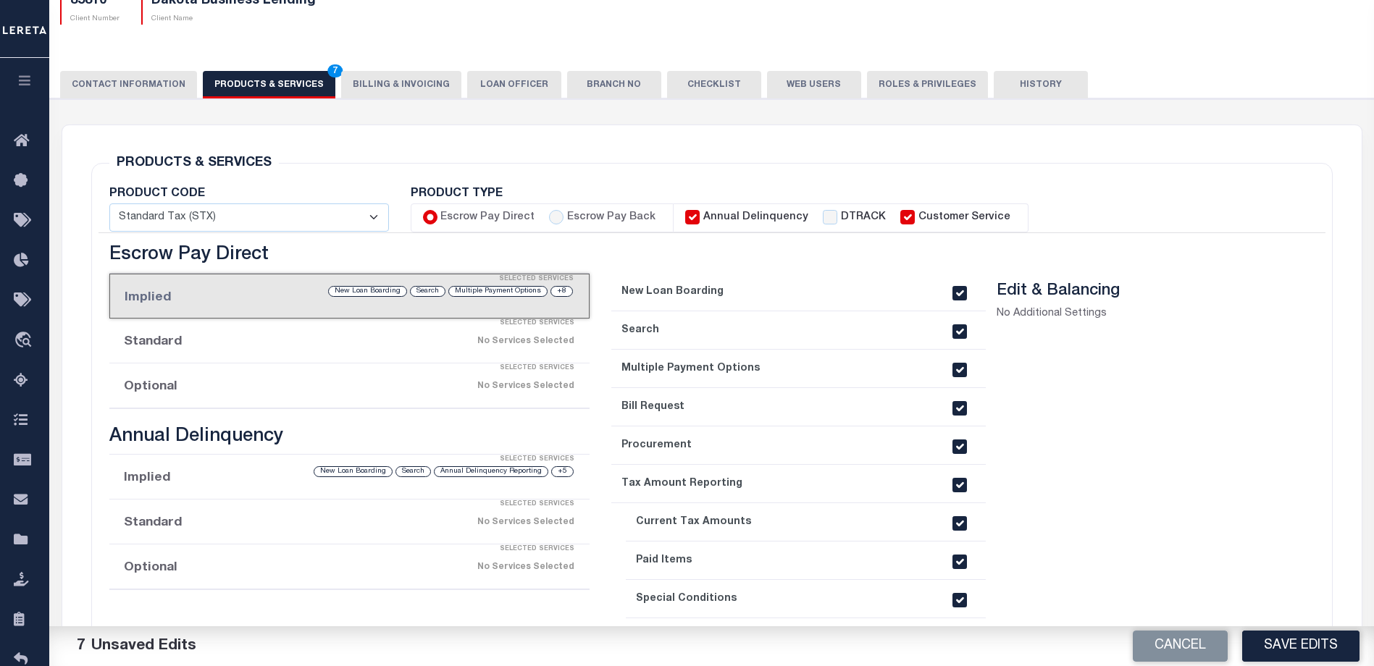
click at [269, 339] on div "No Services Selected" at bounding box center [405, 341] width 338 height 25
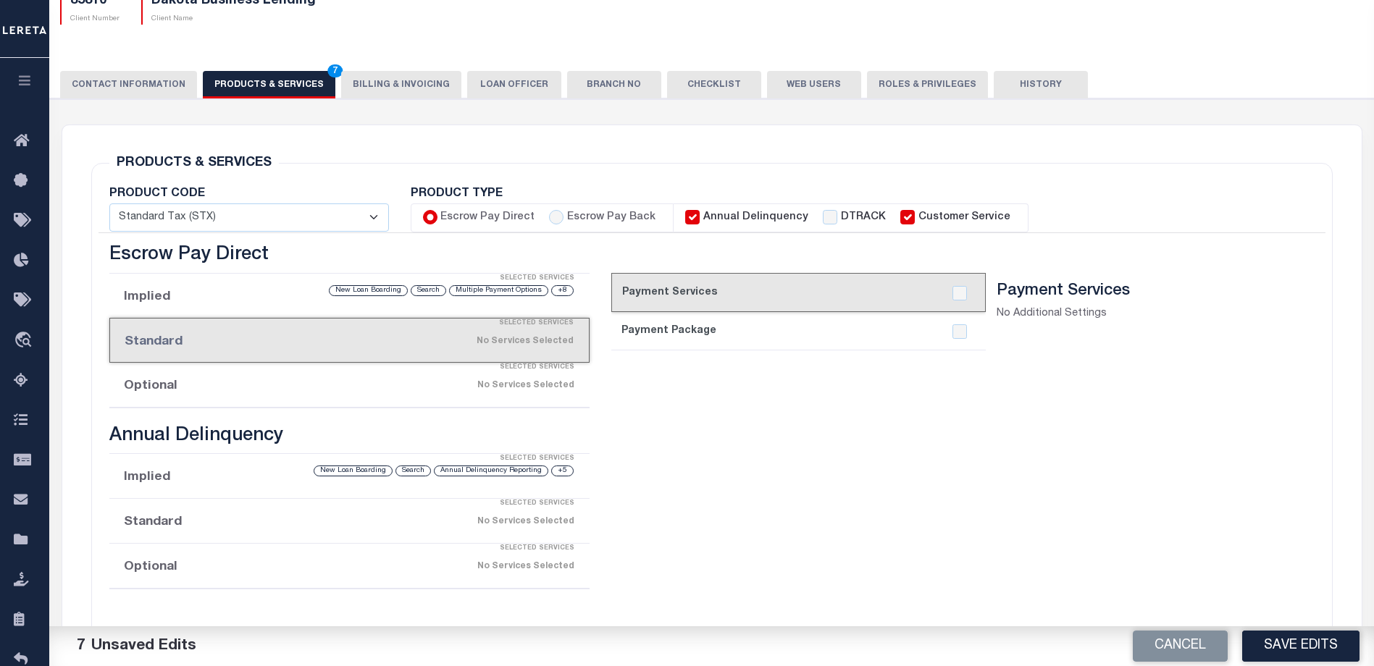
click at [319, 374] on div "Selected Services" at bounding box center [364, 367] width 480 height 29
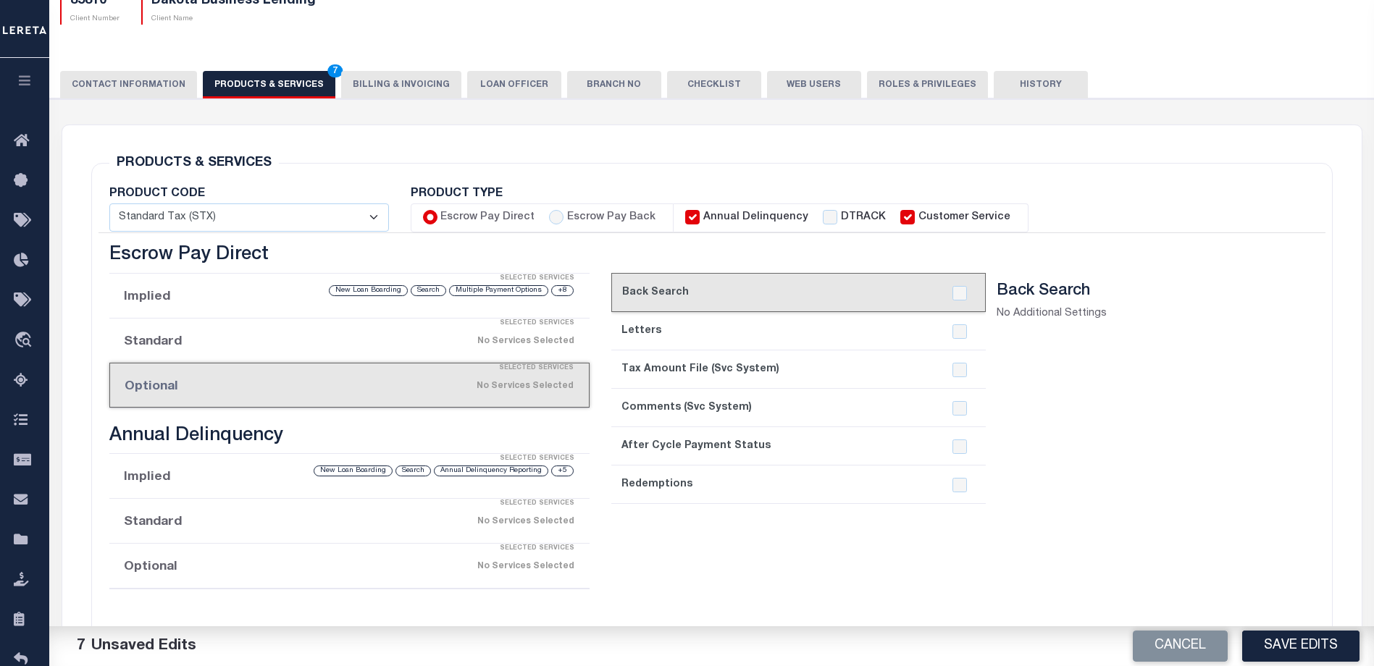
click at [229, 479] on li "Implied Selected Services +5 Annual Delinquency Reporting Search New Loan Board…" at bounding box center [349, 476] width 480 height 45
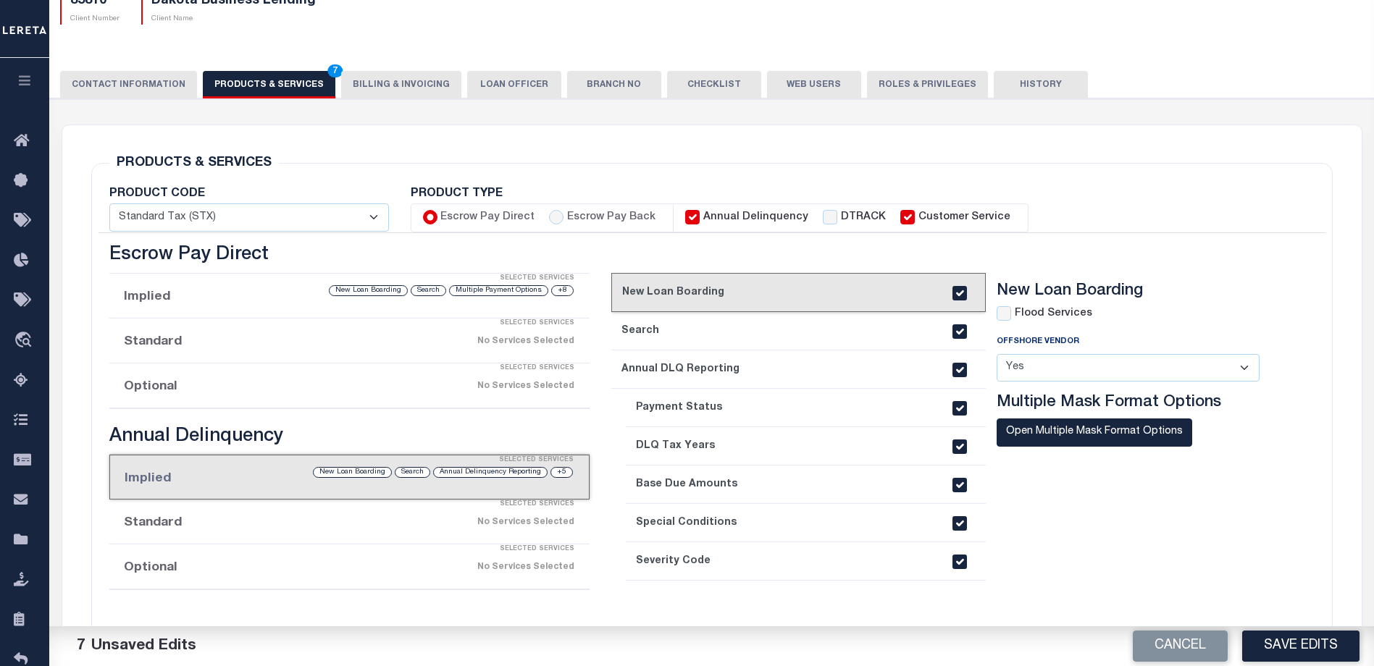
click at [747, 329] on link "2. Search" at bounding box center [798, 331] width 375 height 38
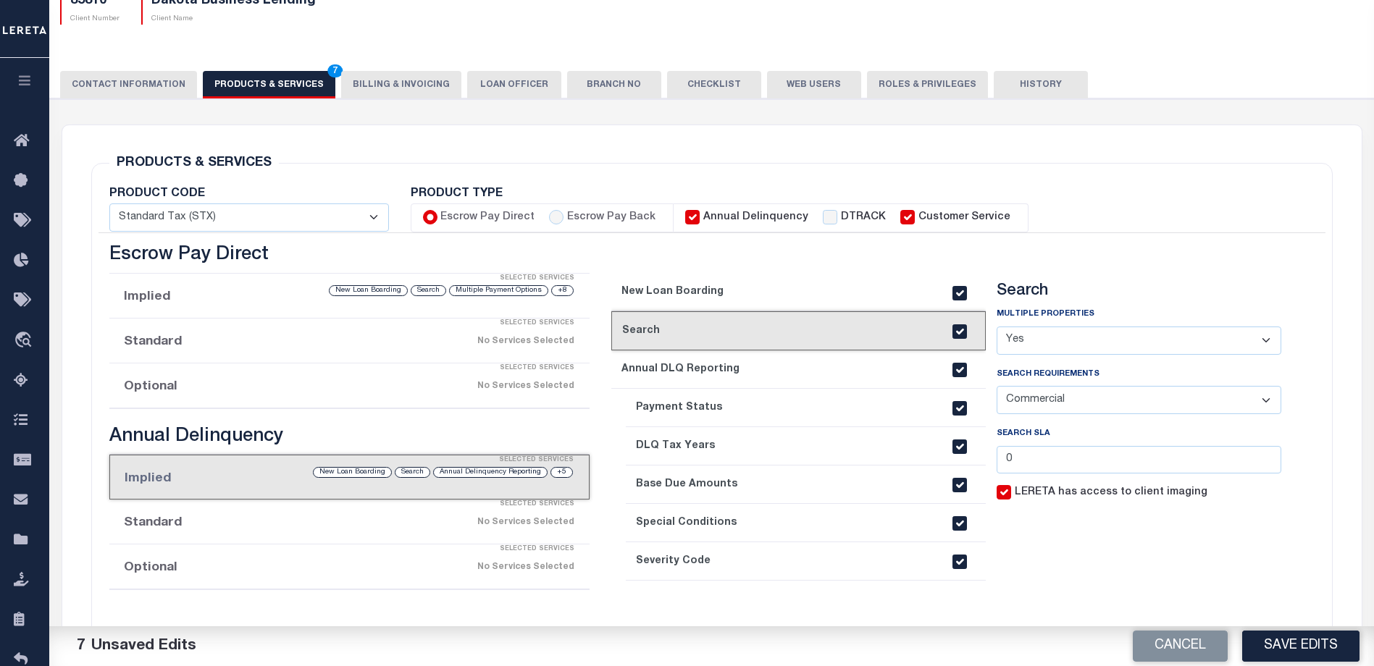
click at [753, 369] on link "3. Annual DLQ Reporting" at bounding box center [798, 370] width 375 height 38
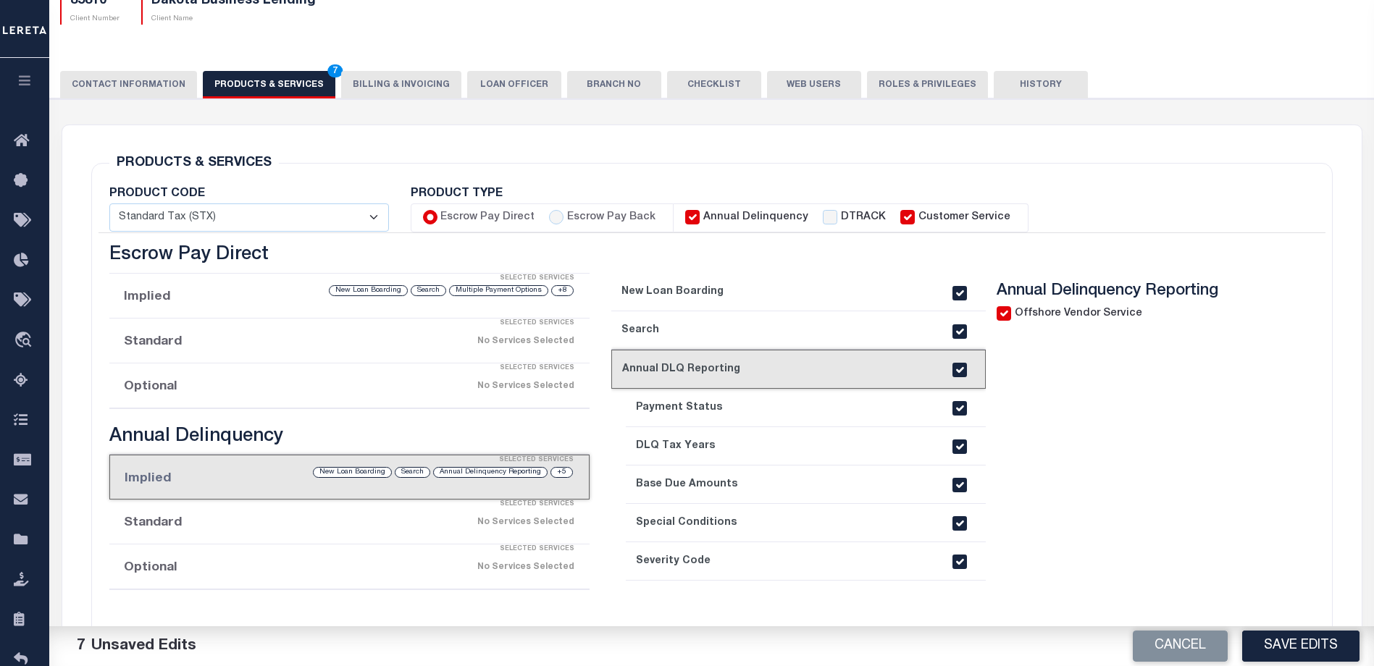
click at [753, 412] on link "4. Payment Status" at bounding box center [806, 408] width 360 height 38
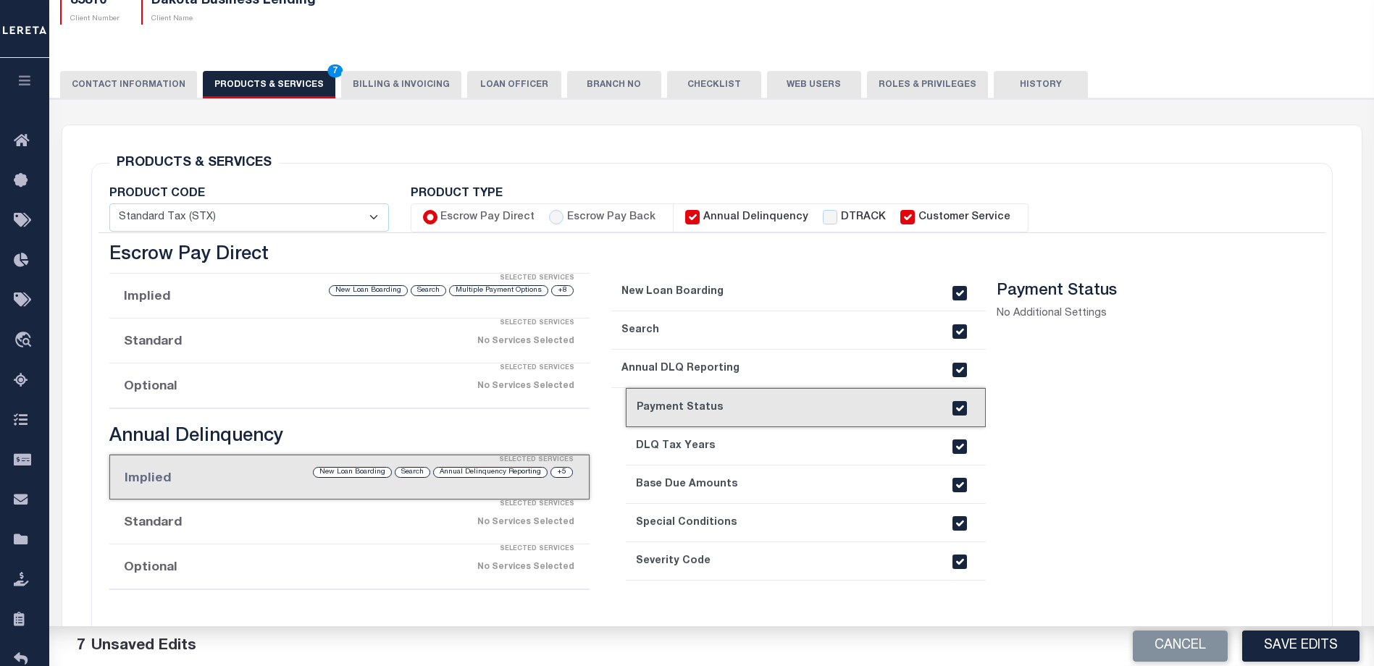
click at [751, 437] on link "5. DLQ Tax Years" at bounding box center [806, 446] width 360 height 38
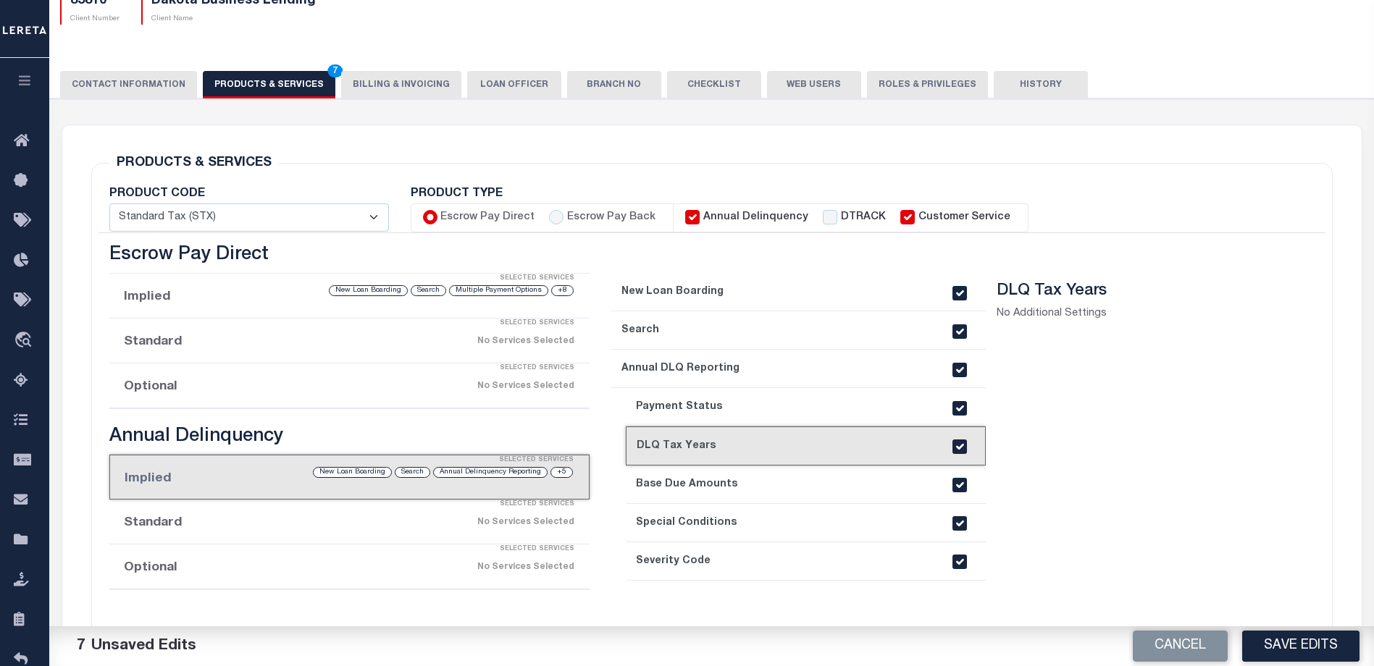
click at [748, 476] on link "6. Base Due Amounts" at bounding box center [806, 485] width 360 height 38
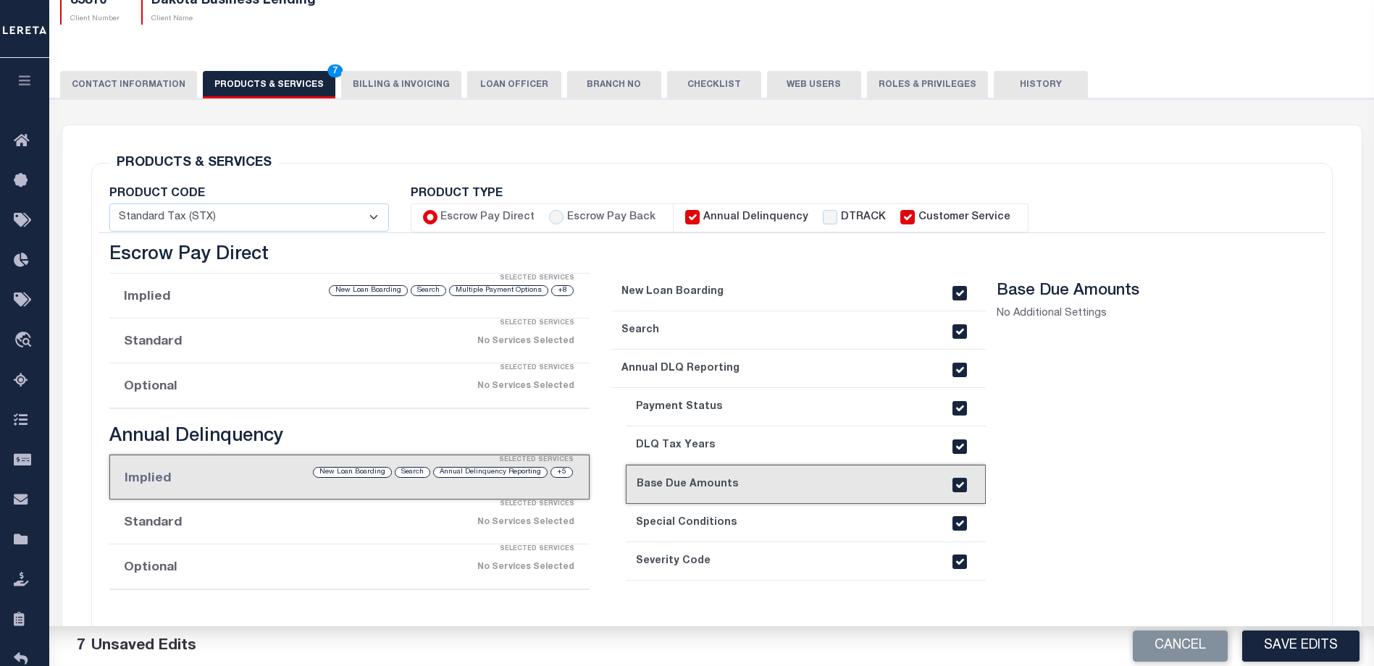
click at [745, 524] on link "7. Special Conditions" at bounding box center [806, 523] width 360 height 38
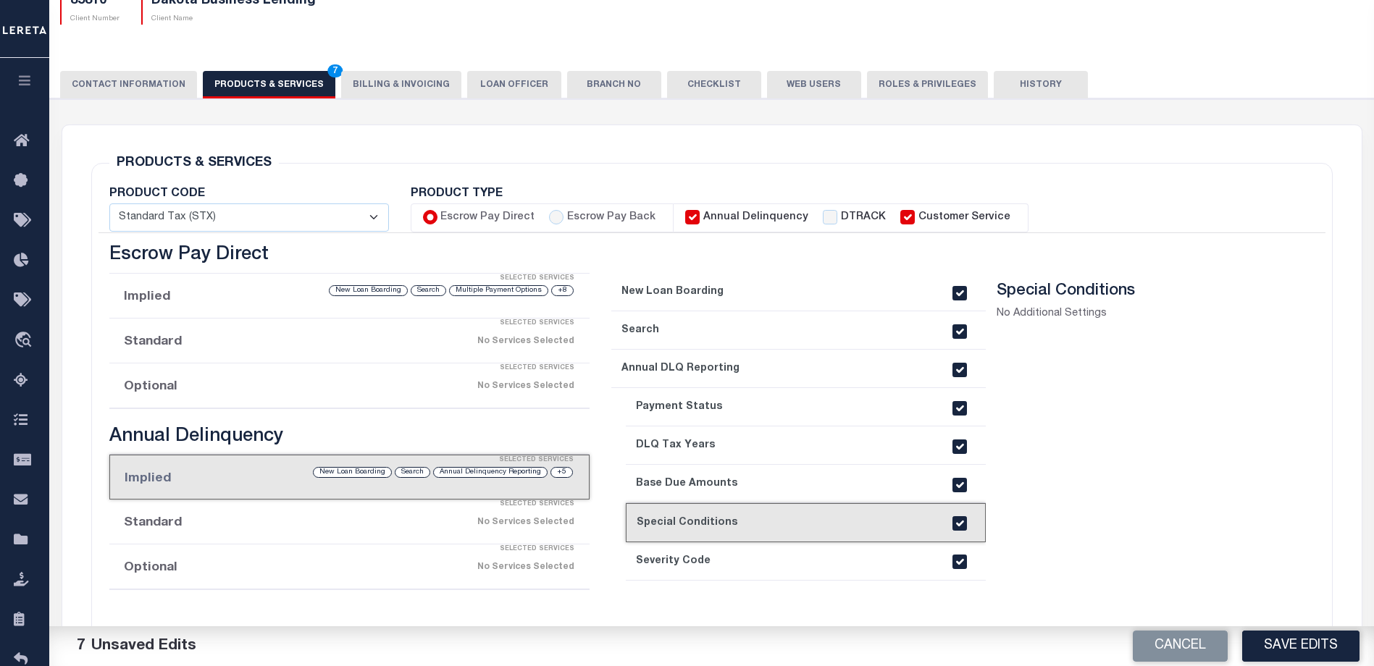
click at [744, 569] on link "8. Severity Code" at bounding box center [806, 562] width 360 height 38
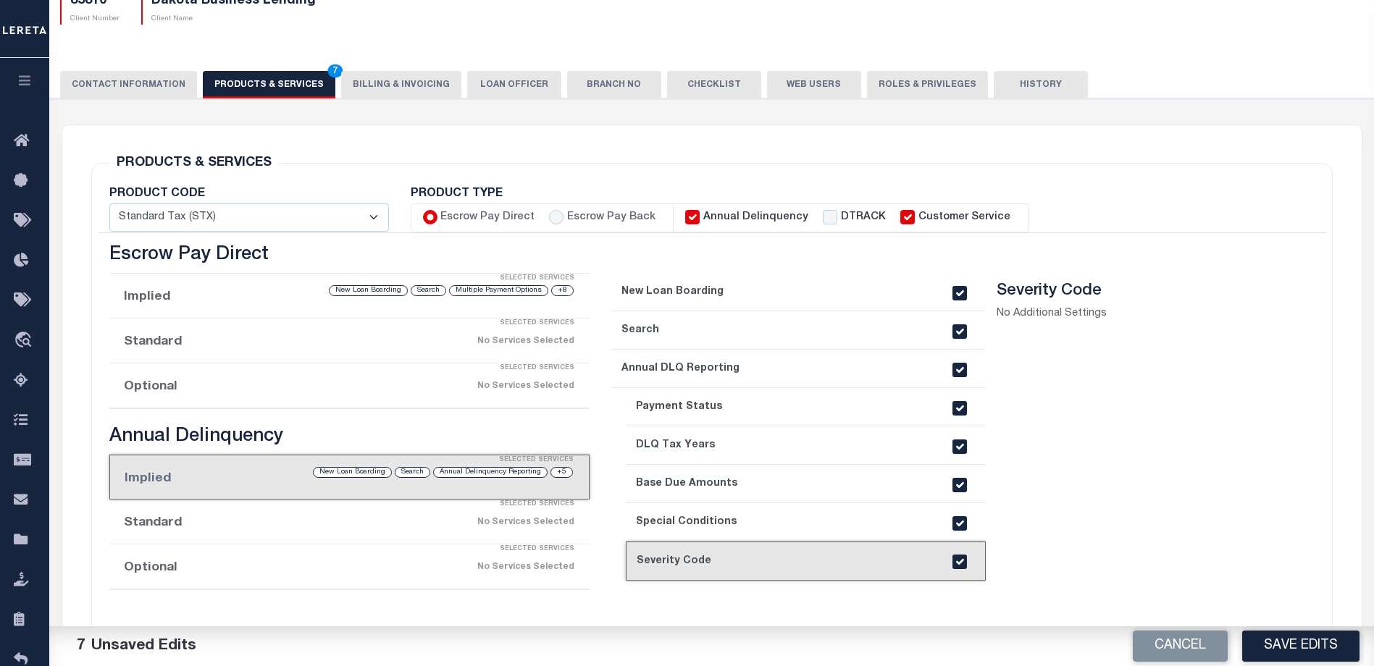
click at [254, 536] on div "Selected Services" at bounding box center [364, 549] width 480 height 29
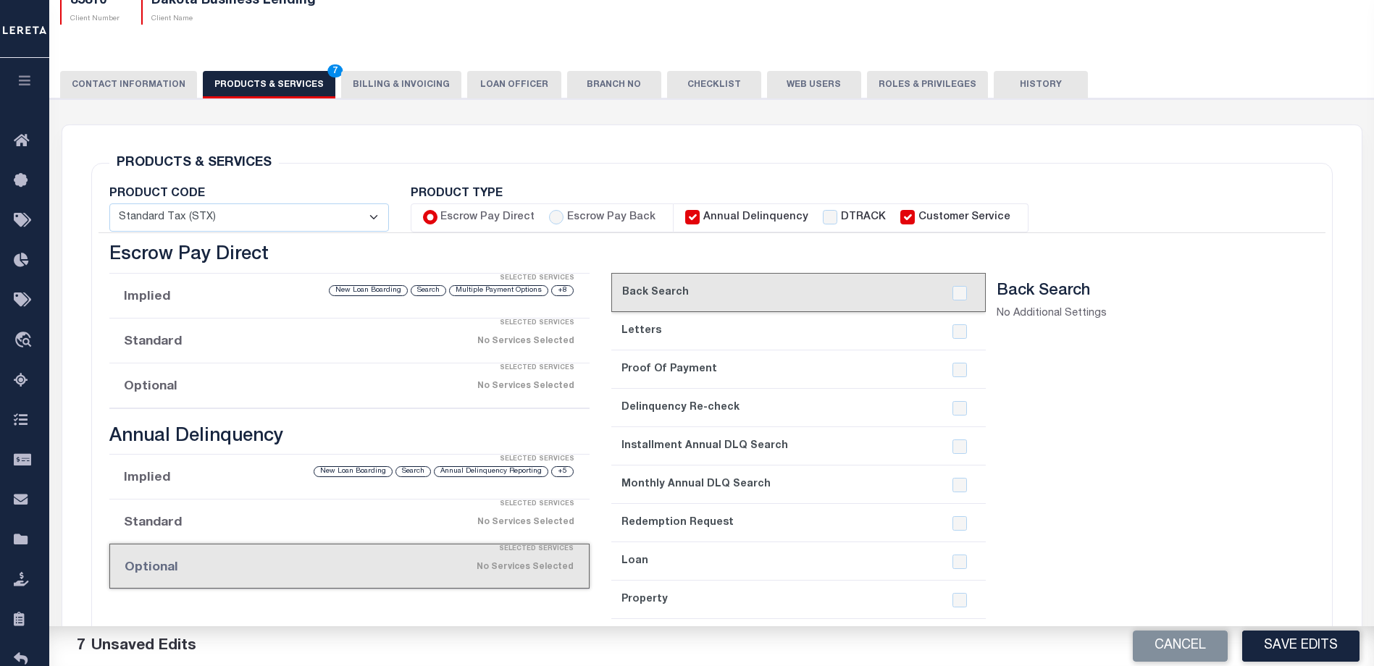
click at [257, 522] on div "No Services Selected" at bounding box center [405, 522] width 338 height 25
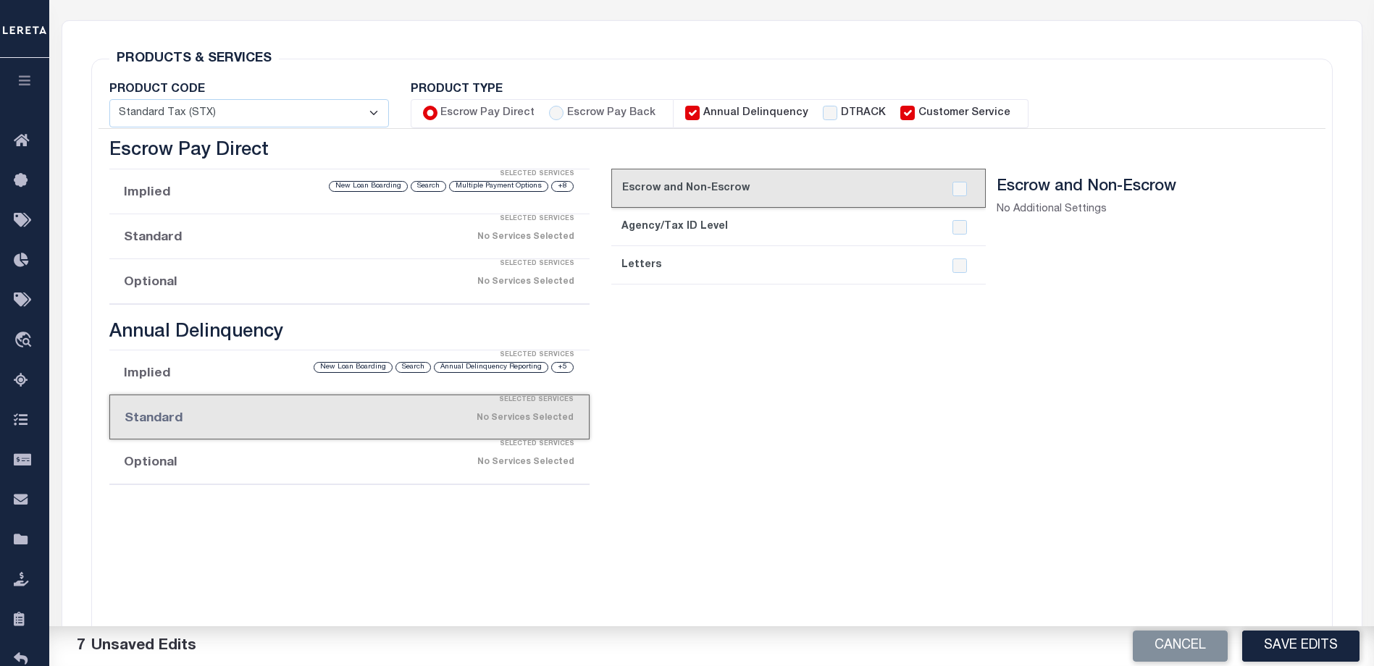
scroll to position [206, 0]
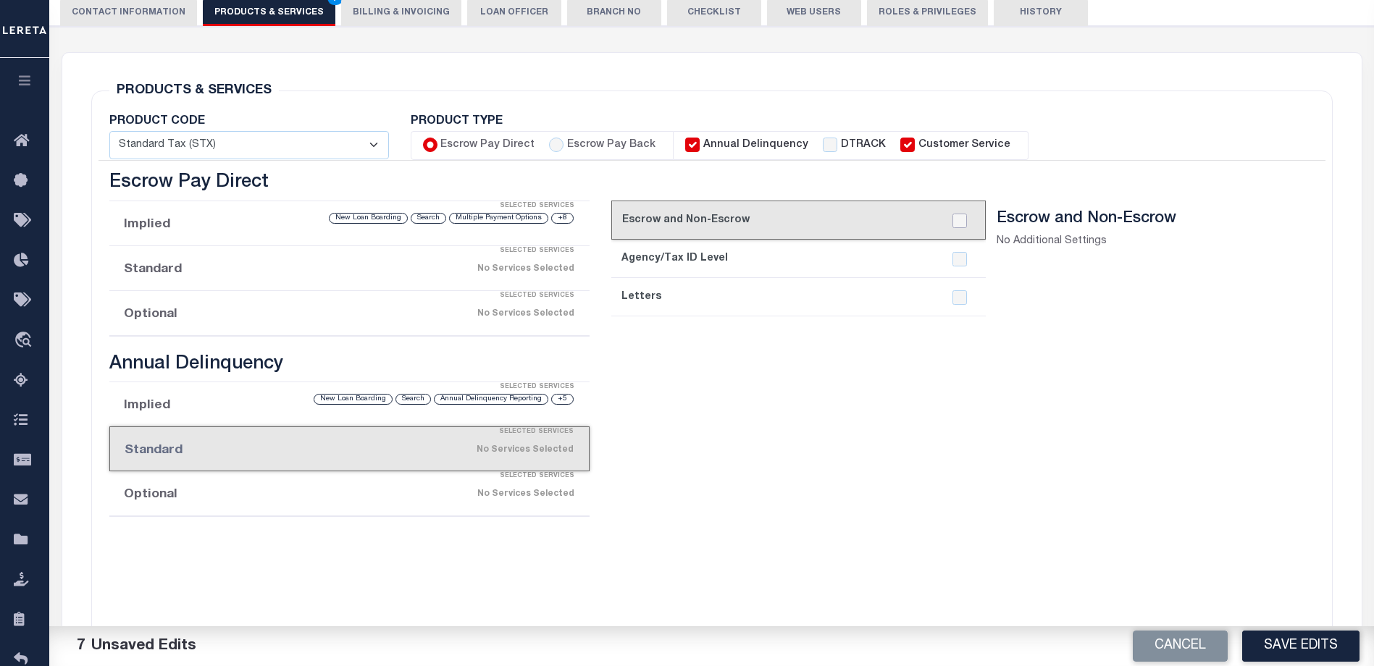
click at [959, 222] on input "checkbox" at bounding box center [960, 221] width 14 height 14
checkbox input "true"
click at [384, 492] on div "No Services Selected" at bounding box center [405, 494] width 338 height 25
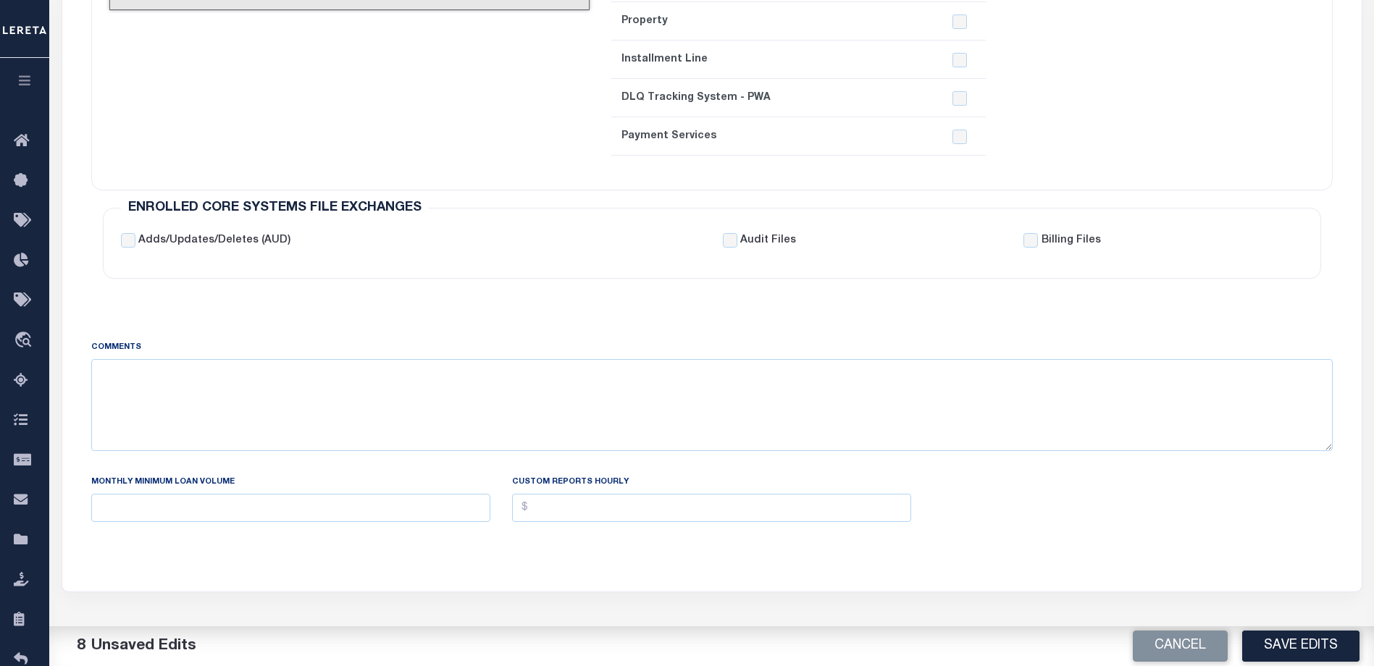
scroll to position [713, 0]
click at [1291, 644] on button "Save Edits" at bounding box center [1300, 646] width 117 height 31
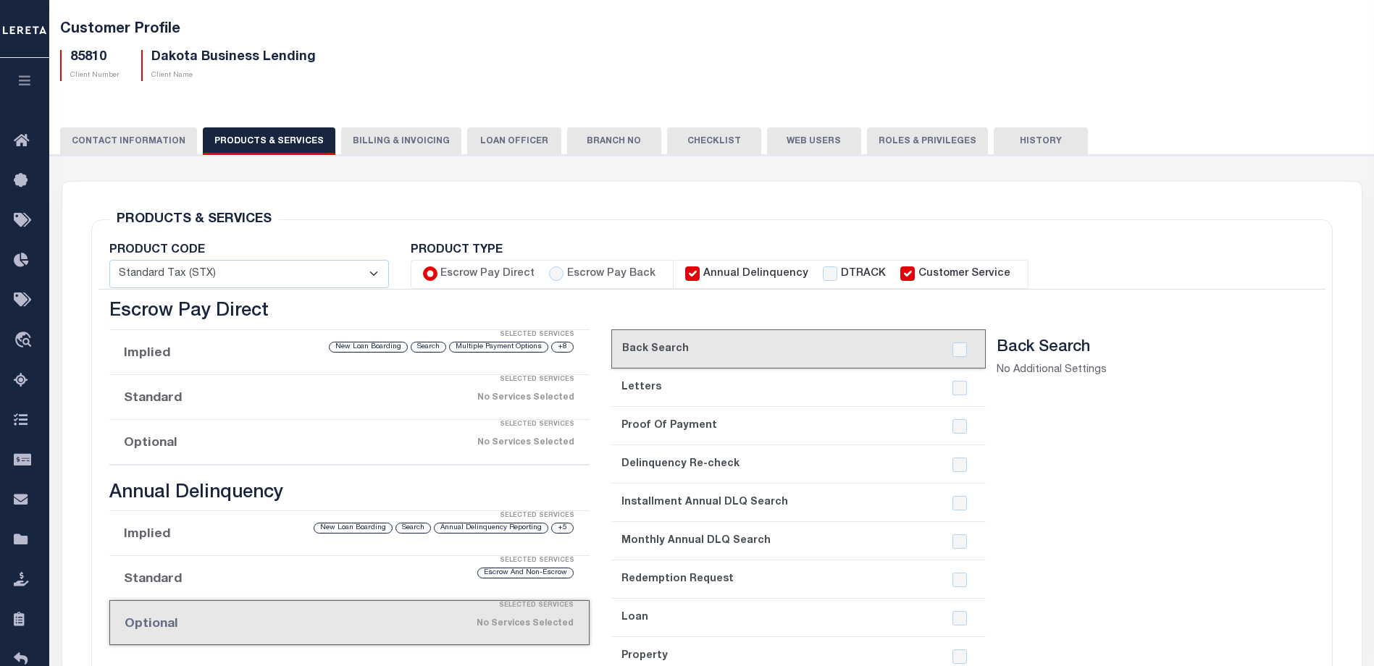
scroll to position [61, 0]
